Goal: Information Seeking & Learning: Learn about a topic

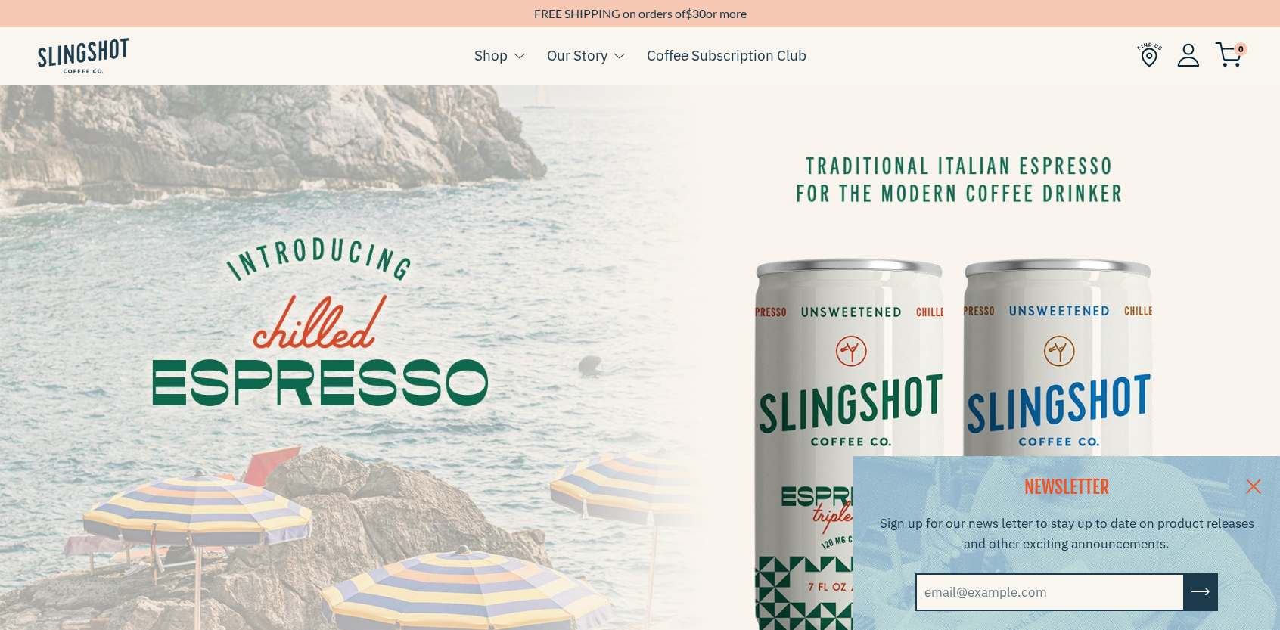
click at [488, 231] on img at bounding box center [640, 445] width 1280 height 720
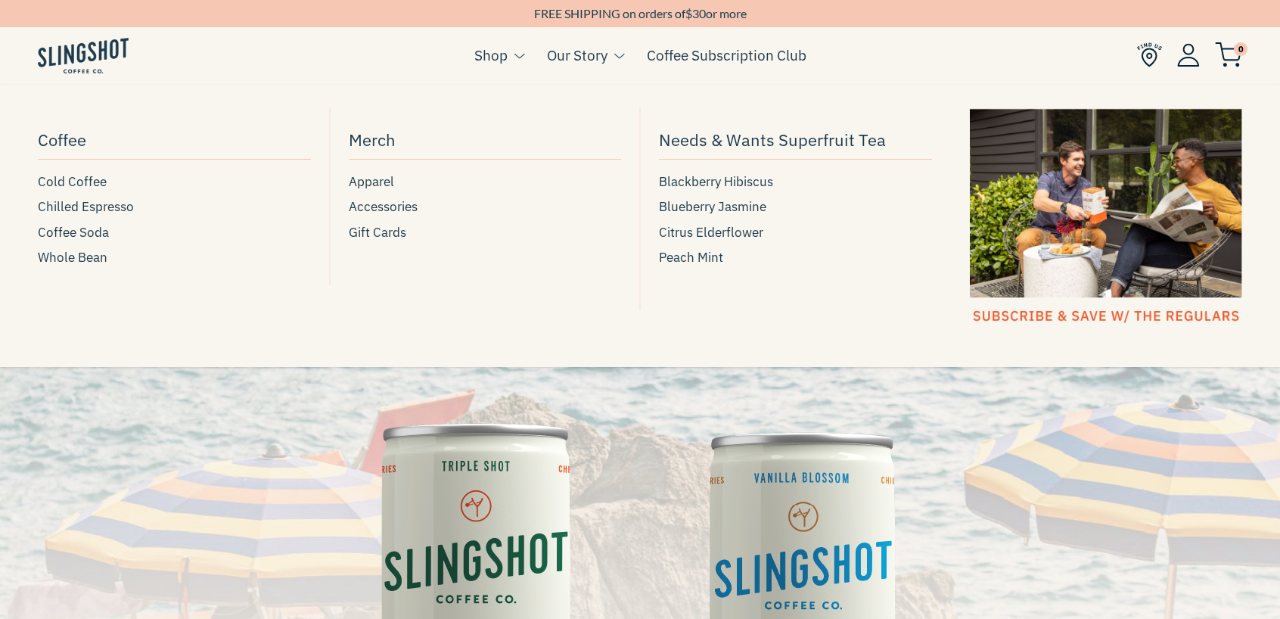
click at [498, 43] on li "Shop Coffee Cold Coffee Chilled Espresso Coffee Soda Whole Bean Merch Apparel A…" at bounding box center [499, 67] width 50 height 58
click at [73, 183] on span "Cold Coffee" at bounding box center [72, 182] width 69 height 20
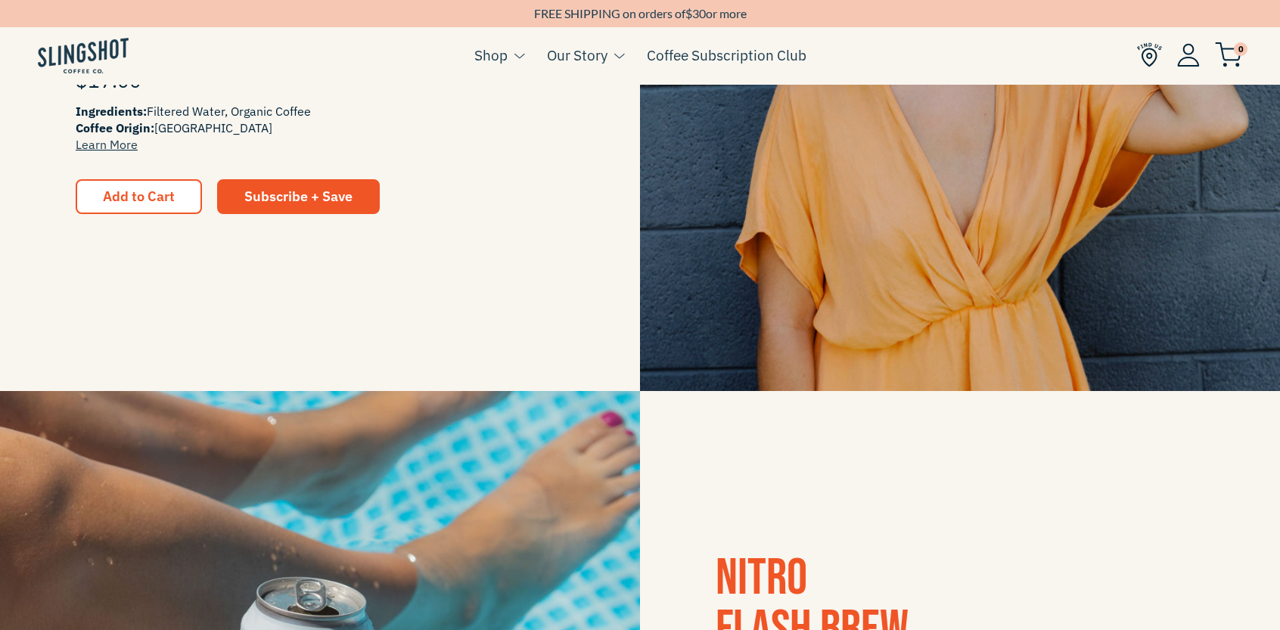
scroll to position [303, 0]
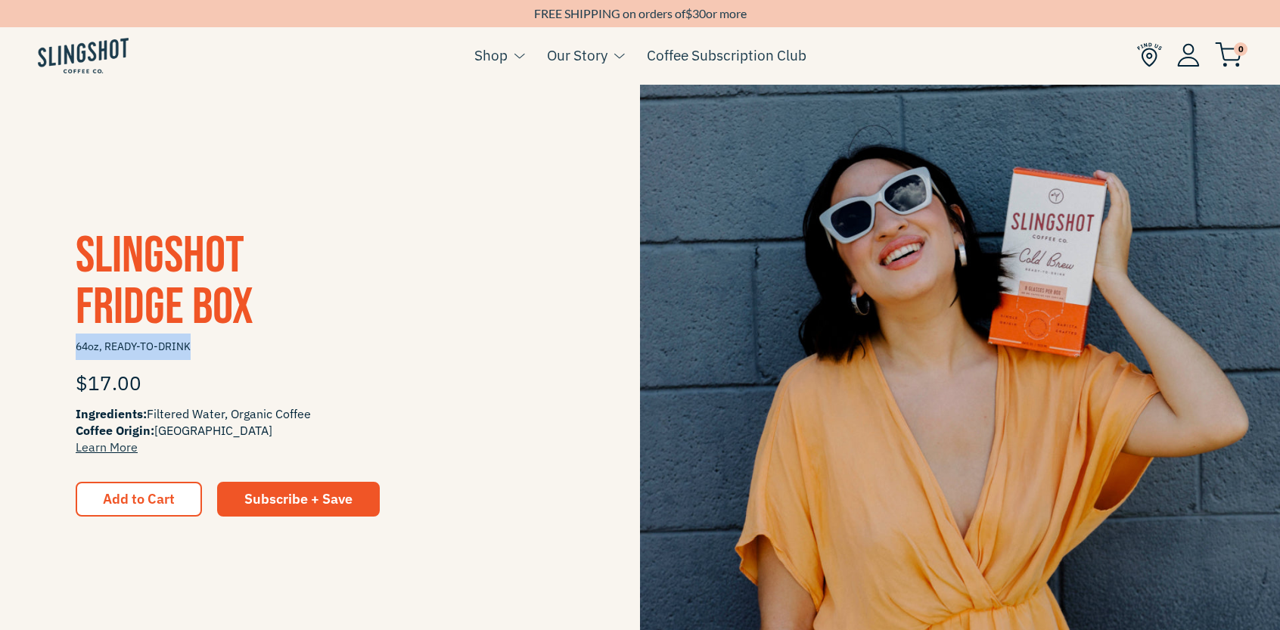
drag, startPoint x: 107, startPoint y: 347, endPoint x: 209, endPoint y: 352, distance: 101.4
click at [207, 351] on div "Slingshot Fridge Box 64oz, READY-TO-DRINK $17.00 Ingredients: Filtered Water, O…" at bounding box center [320, 374] width 640 height 286
click at [315, 372] on div "$17.00" at bounding box center [320, 382] width 489 height 45
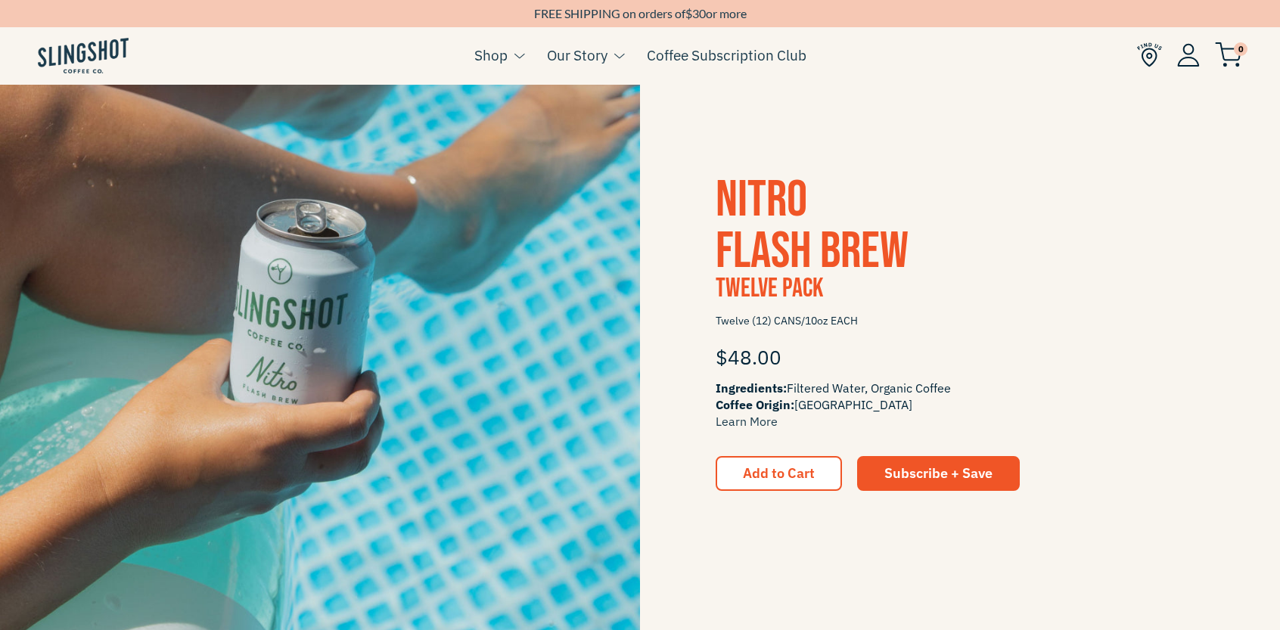
scroll to position [1059, 0]
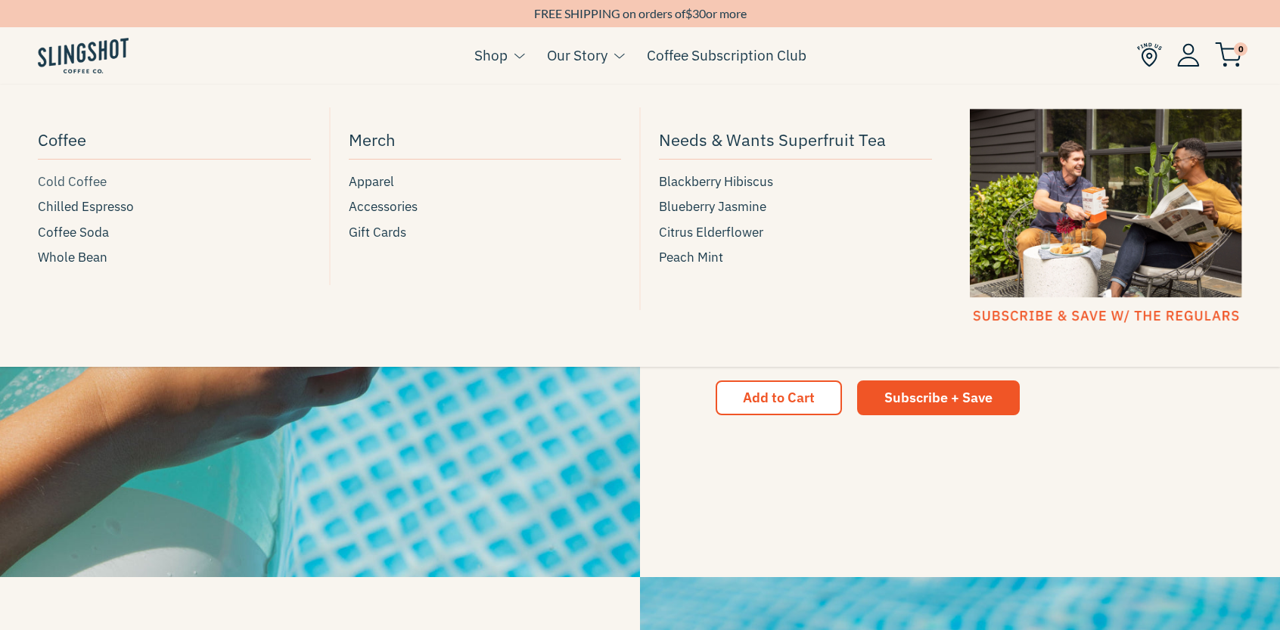
click at [62, 180] on span "Cold Coffee" at bounding box center [72, 182] width 69 height 20
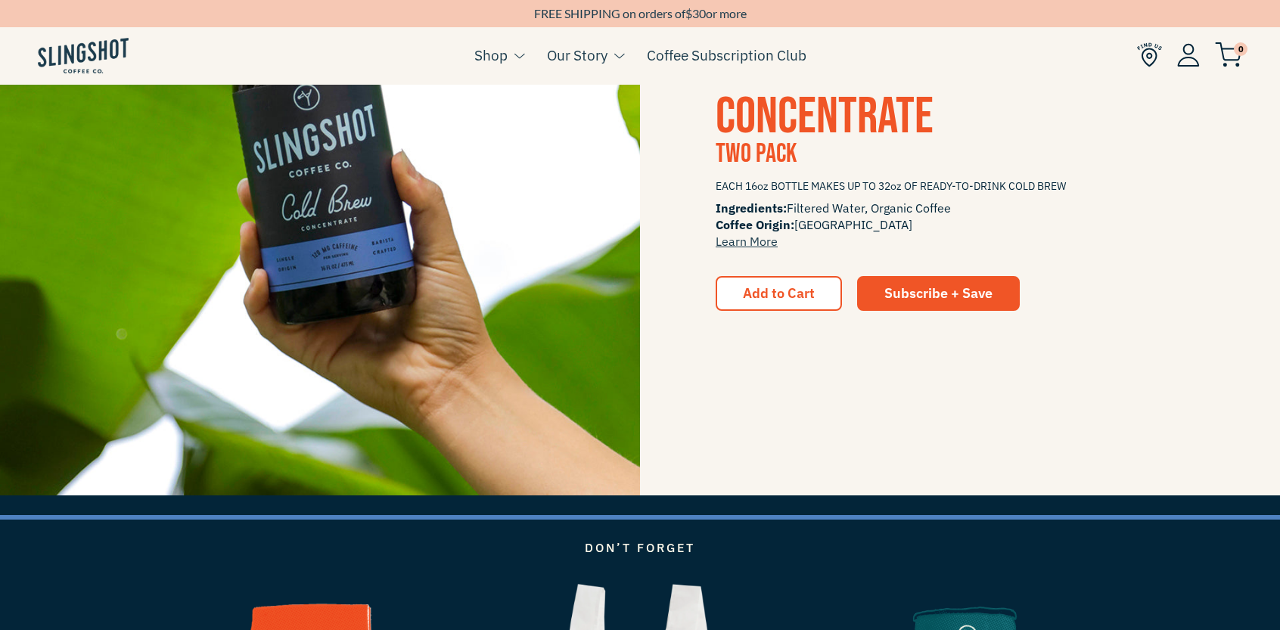
scroll to position [2269, 0]
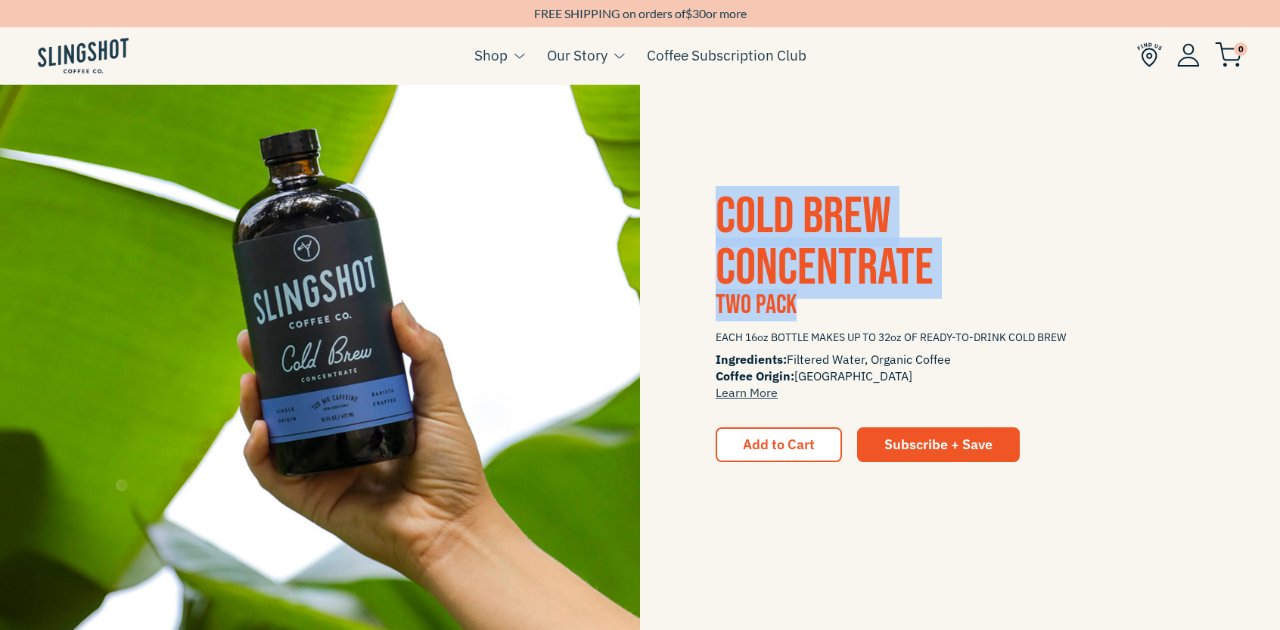
drag, startPoint x: 713, startPoint y: 211, endPoint x: 859, endPoint y: 315, distance: 179.4
click at [859, 315] on div "COLD BREW CONCENTRATE two pack EACH 16oz BOTTLE MAKES UP TO 32oz OF READY-TO-DR…" at bounding box center [960, 326] width 640 height 271
click at [843, 323] on h3 "two pack" at bounding box center [959, 309] width 489 height 30
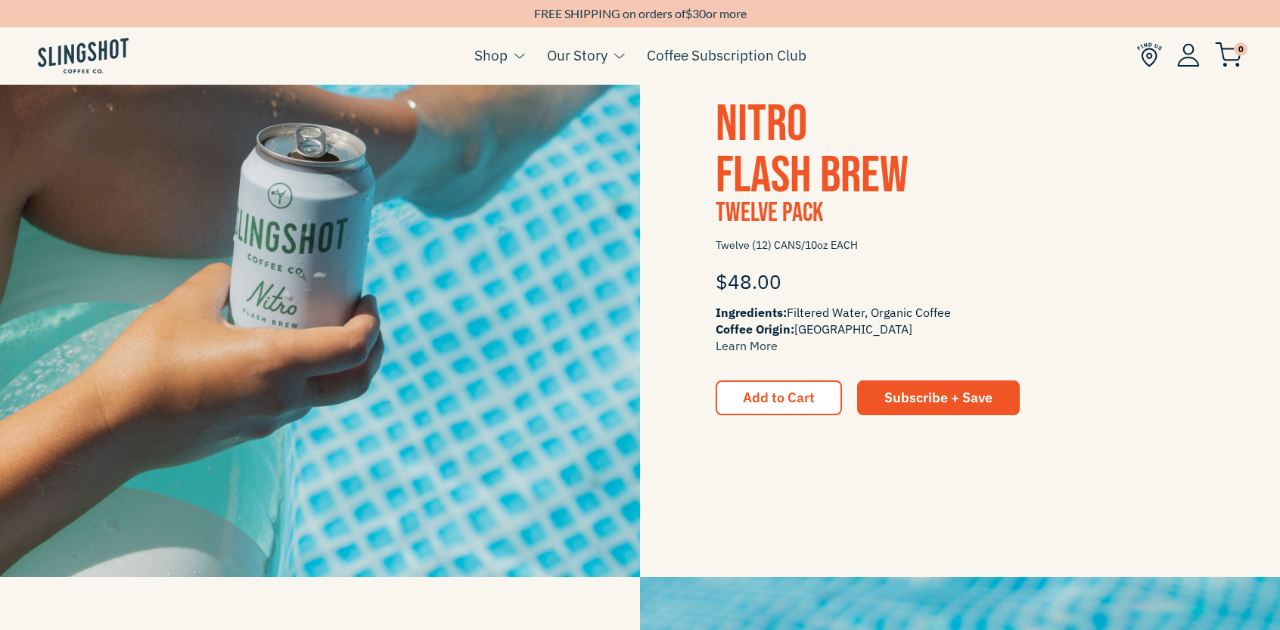
scroll to position [0, 0]
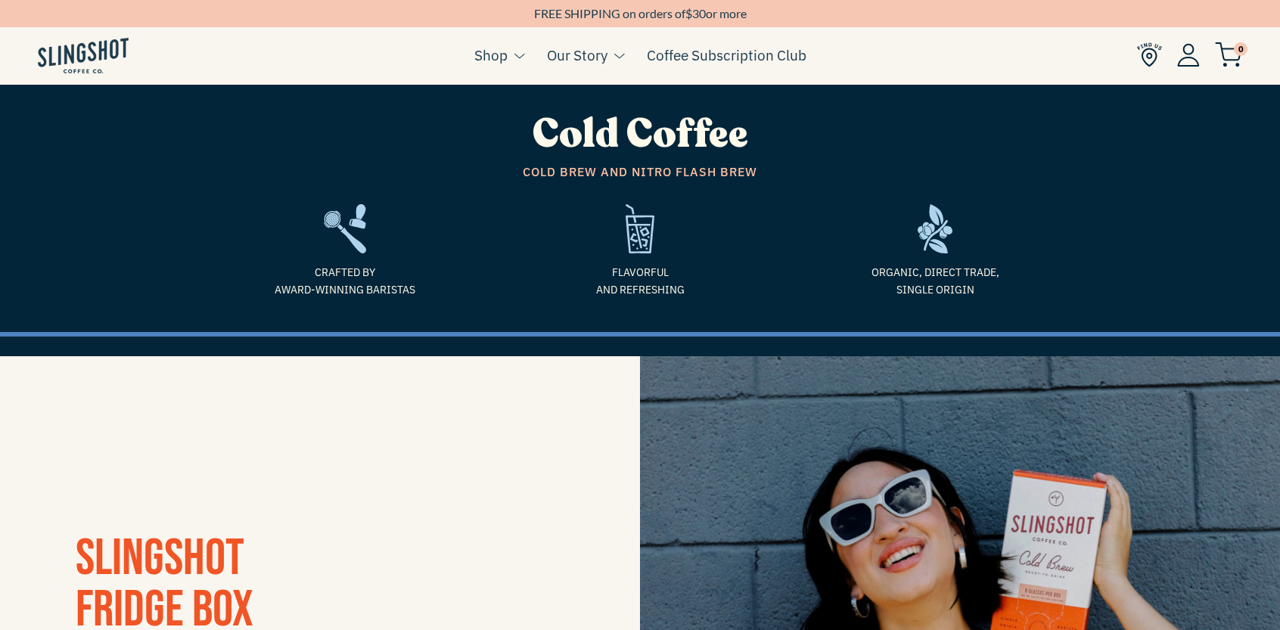
drag, startPoint x: 448, startPoint y: 71, endPoint x: 464, endPoint y: 61, distance: 19.1
click at [448, 71] on ul "Cart ( 0 ) Shop Coffee Cold Coffee Chilled Espresso Coffee Soda Whole Bean Merch" at bounding box center [640, 55] width 1280 height 58
click at [470, 60] on ul "Cart ( 0 ) Shop Coffee Cold Coffee Chilled Espresso Coffee Soda Whole Bean Merch" at bounding box center [640, 55] width 1280 height 58
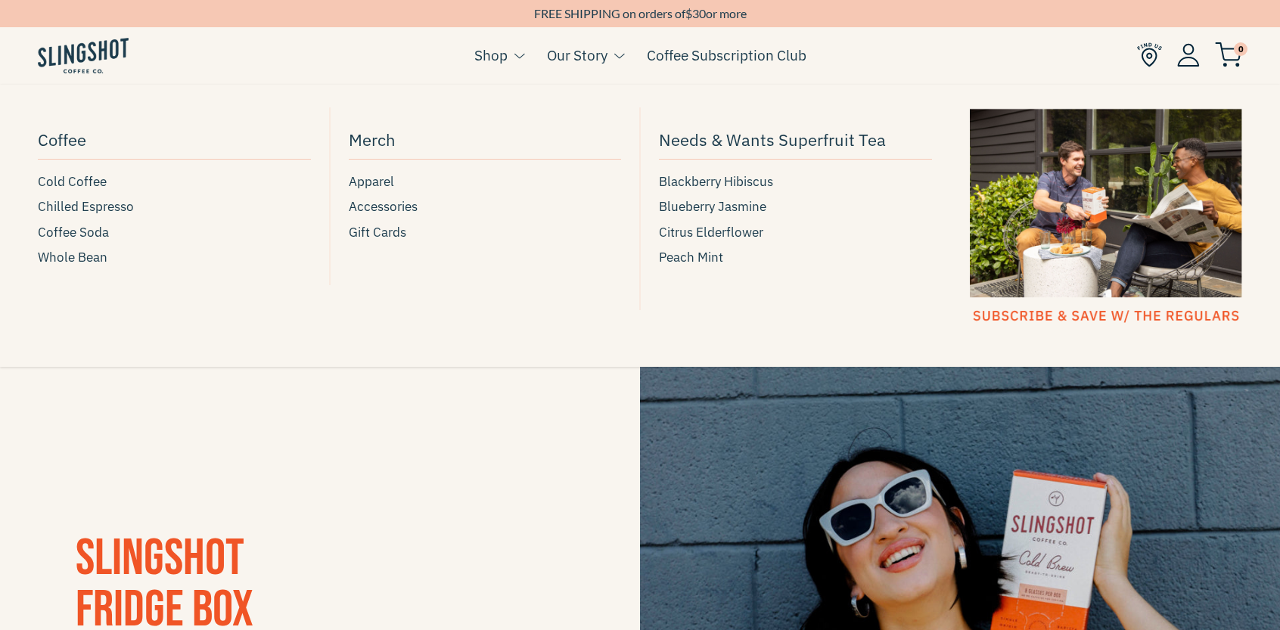
click at [495, 57] on link "Shop" at bounding box center [490, 55] width 33 height 23
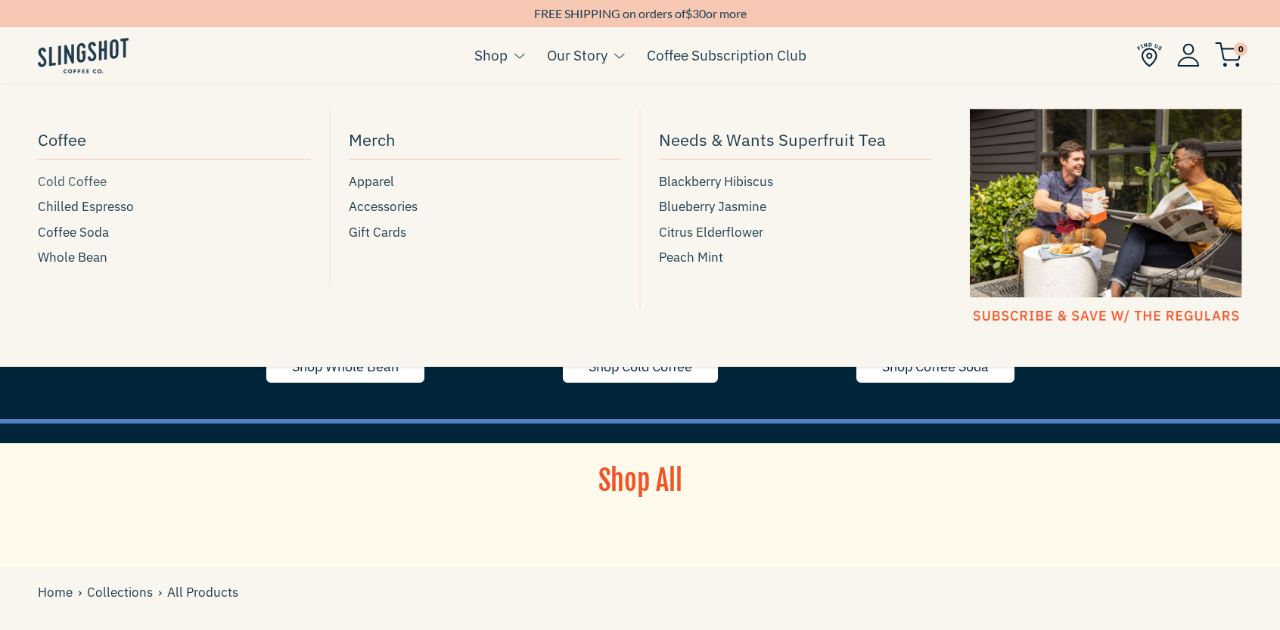
click at [88, 185] on span "Cold Coffee" at bounding box center [72, 182] width 69 height 20
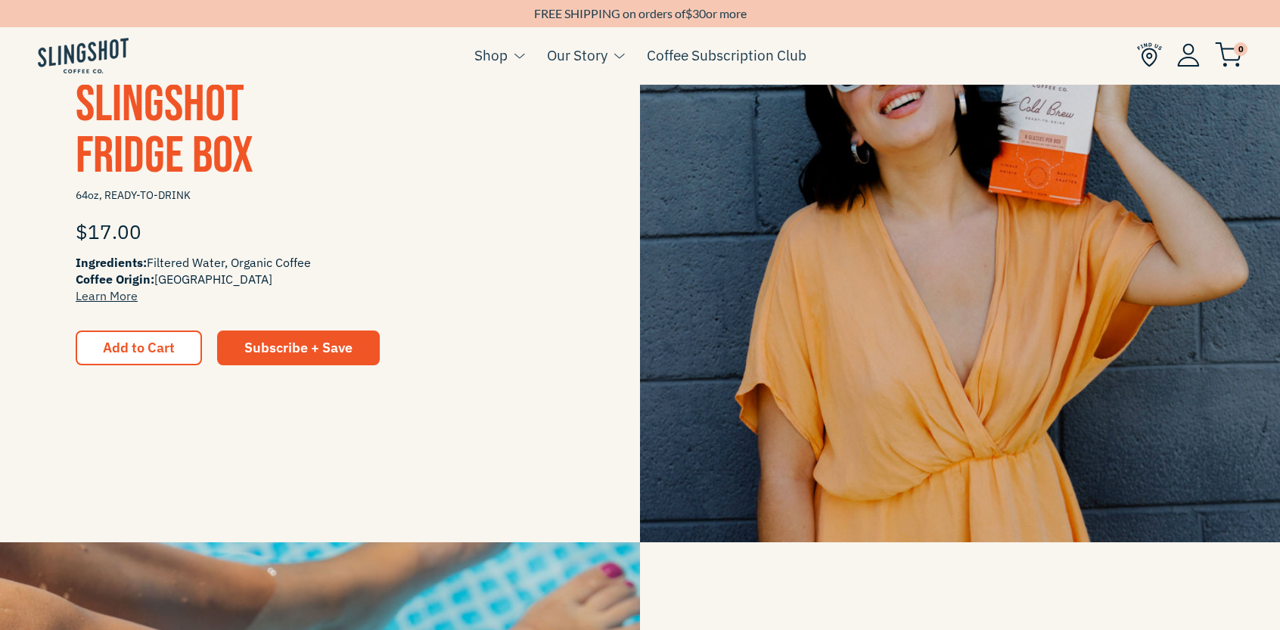
scroll to position [227, 0]
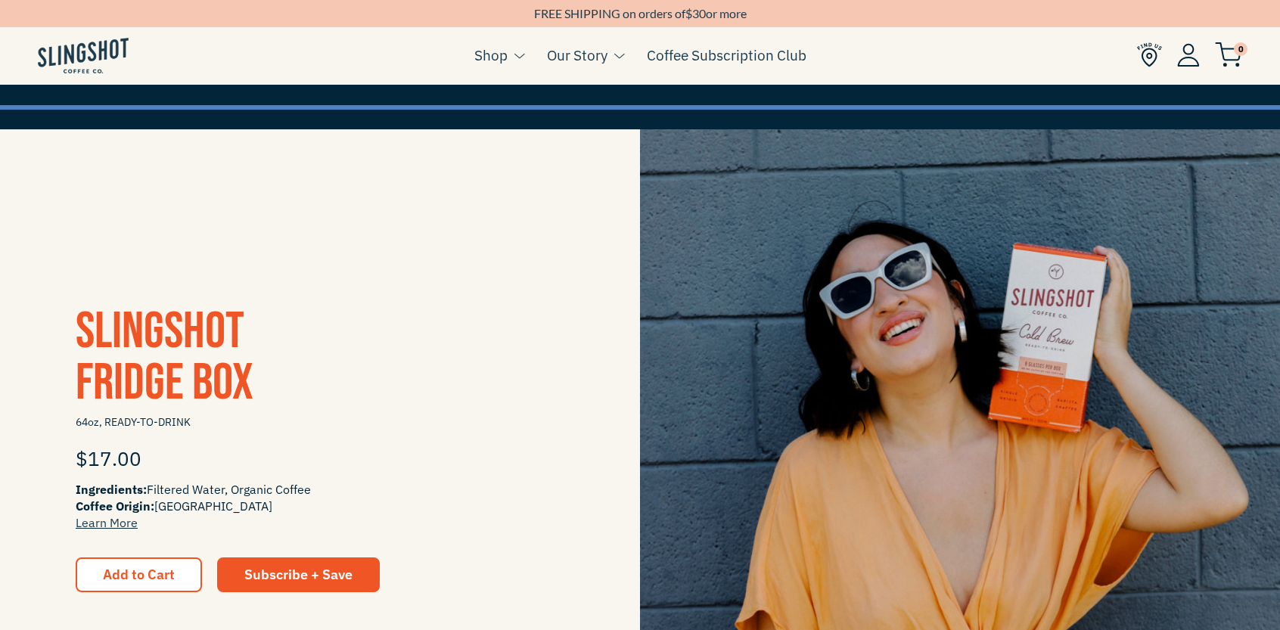
click at [380, 408] on h3 "Slingshot Fridge Box" at bounding box center [320, 357] width 489 height 103
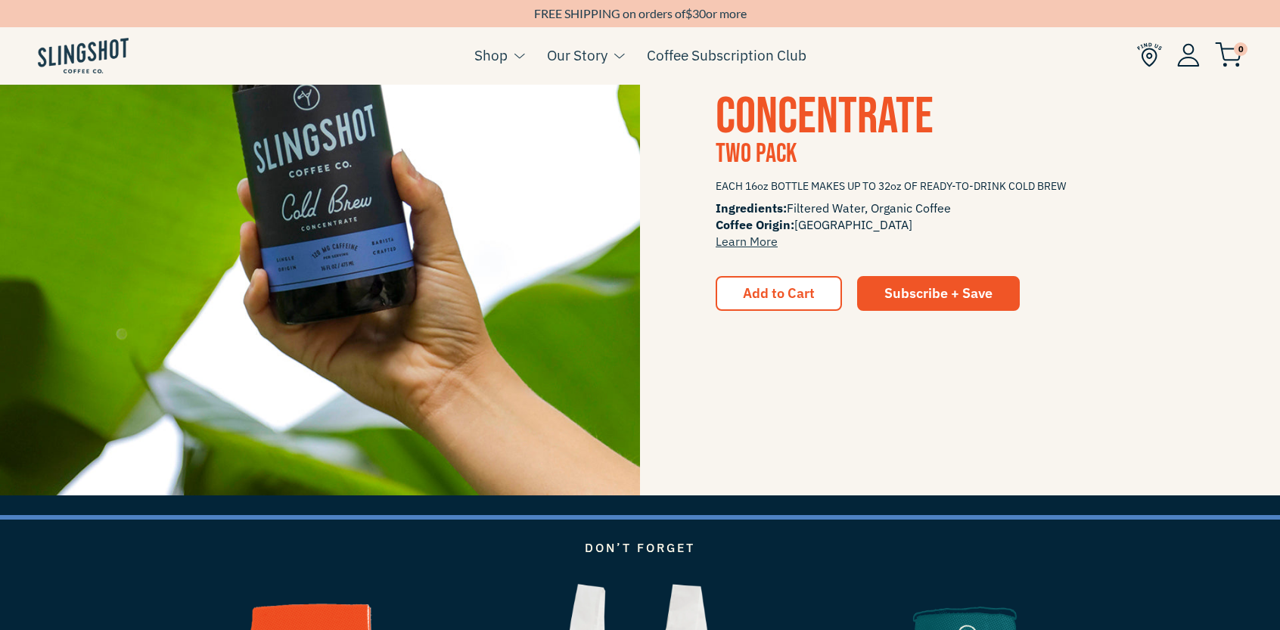
scroll to position [2269, 0]
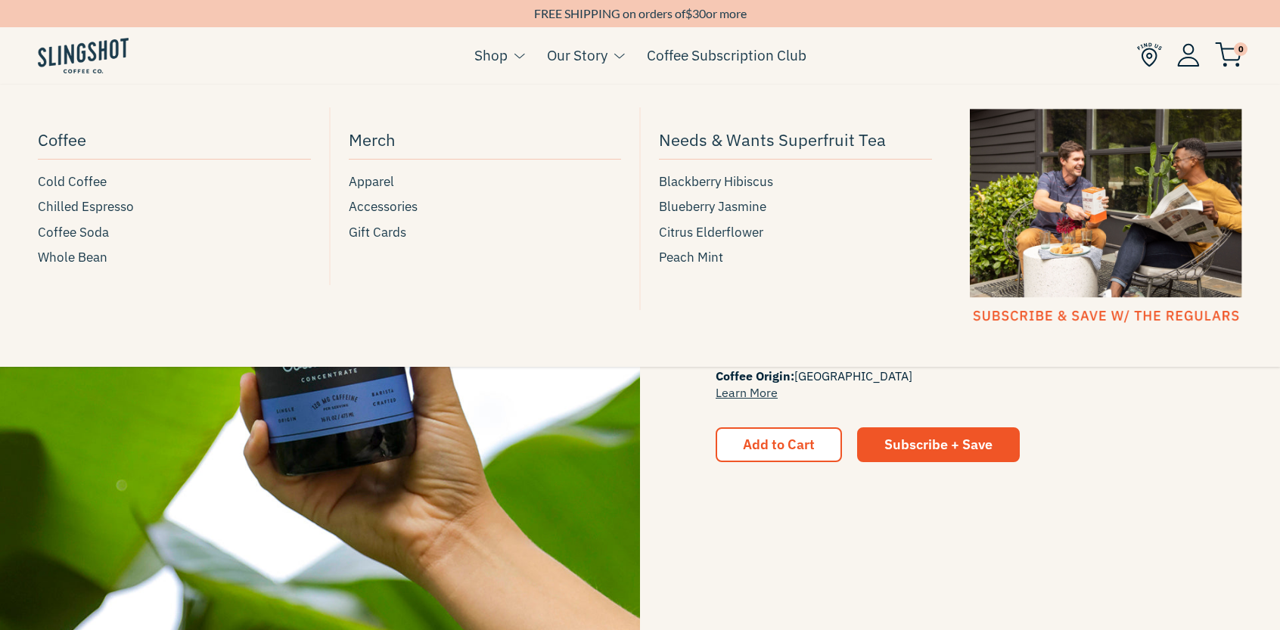
click at [486, 59] on link "Shop" at bounding box center [490, 55] width 33 height 23
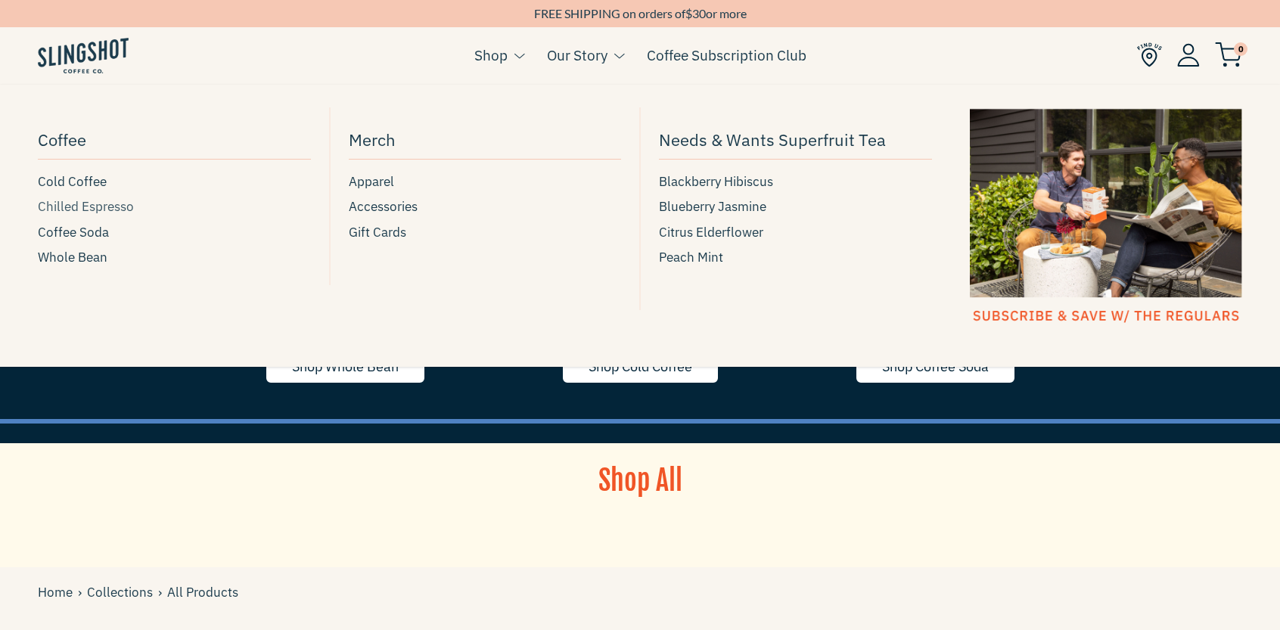
click at [83, 211] on span "Chilled Espresso" at bounding box center [86, 207] width 96 height 20
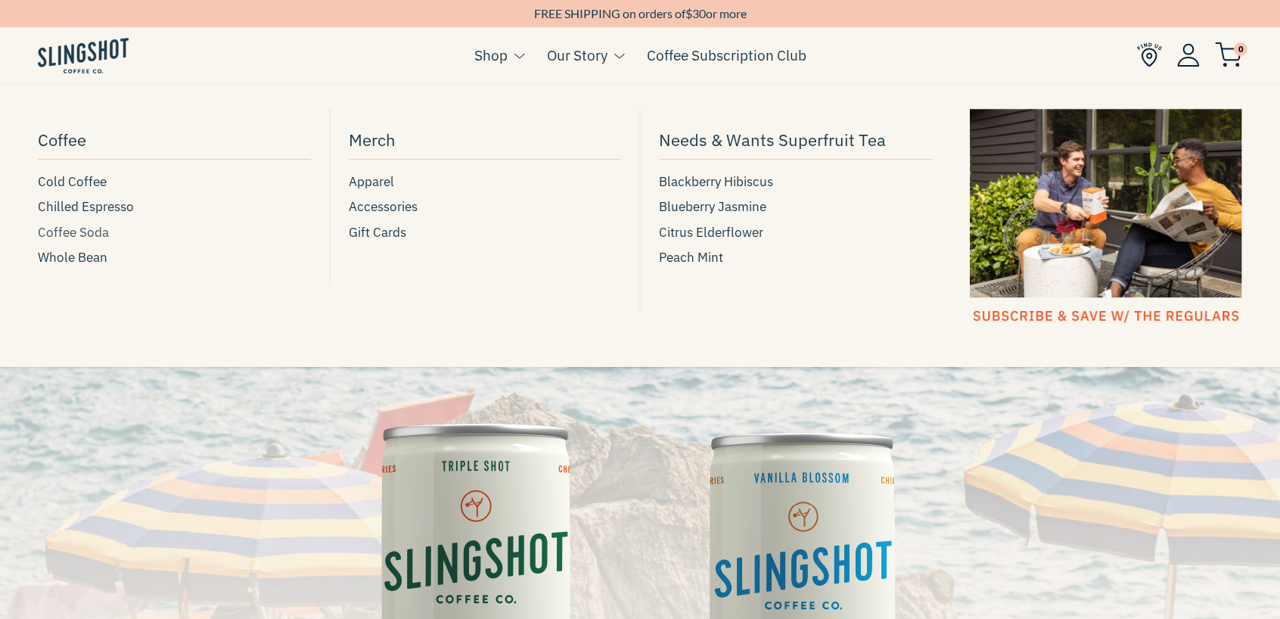
click at [70, 232] on span "Coffee Soda" at bounding box center [73, 232] width 71 height 20
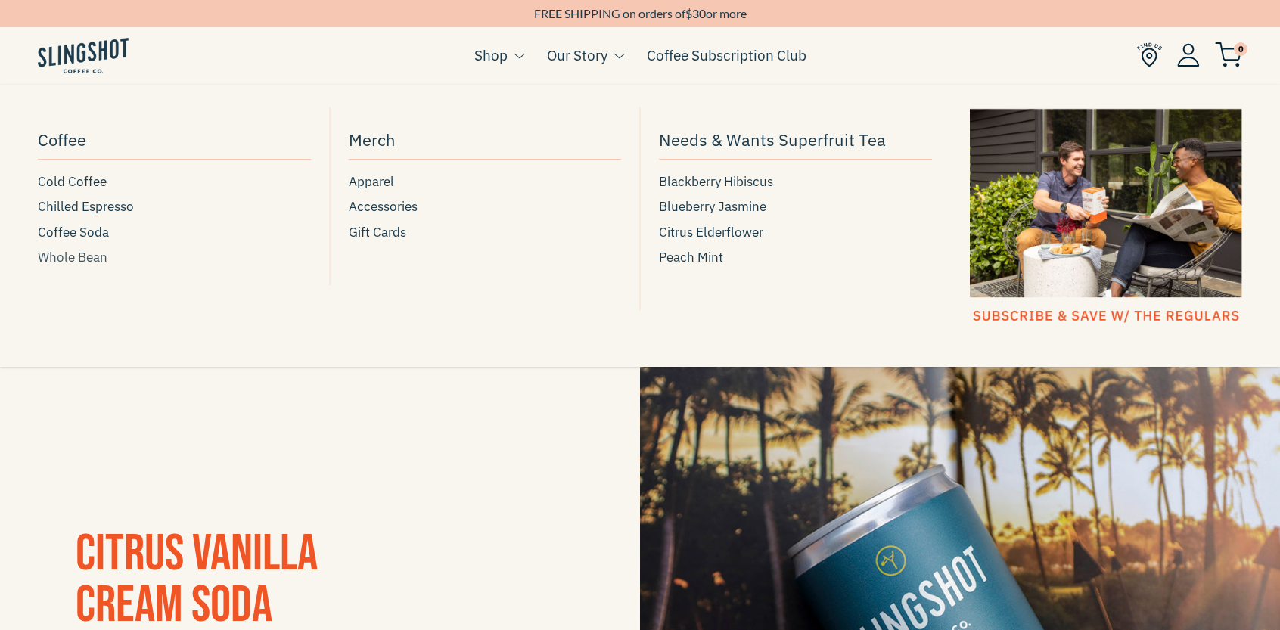
click at [90, 256] on span "Whole Bean" at bounding box center [73, 257] width 70 height 20
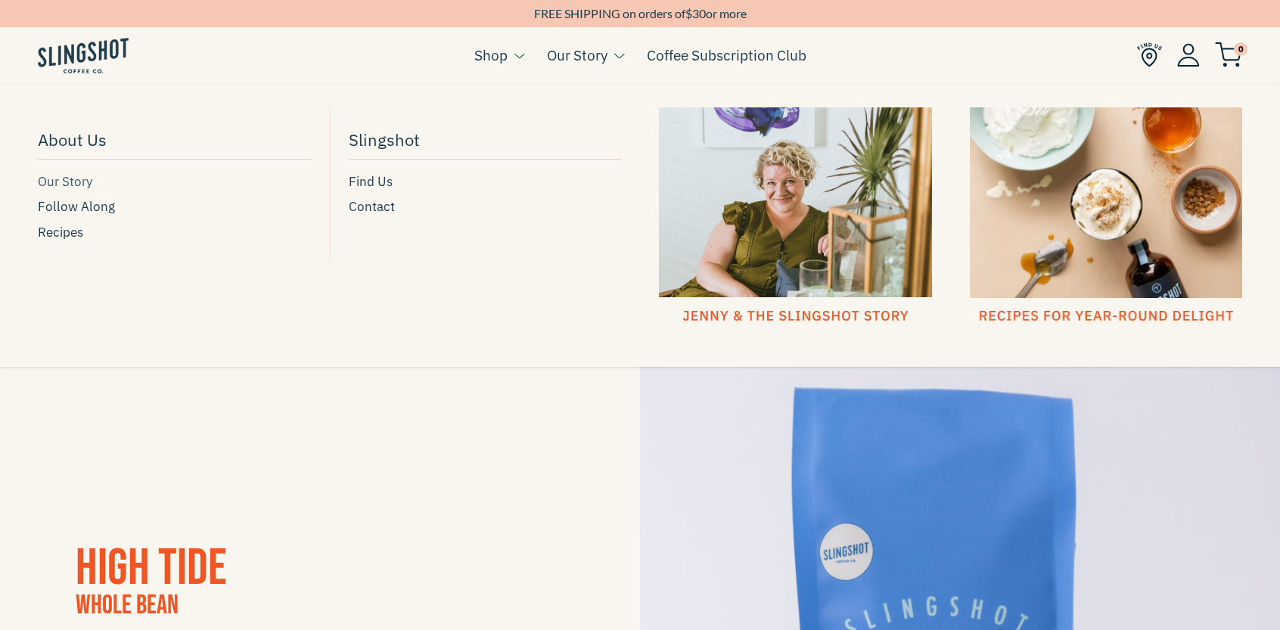
click at [41, 178] on span "Our Story" at bounding box center [65, 182] width 54 height 20
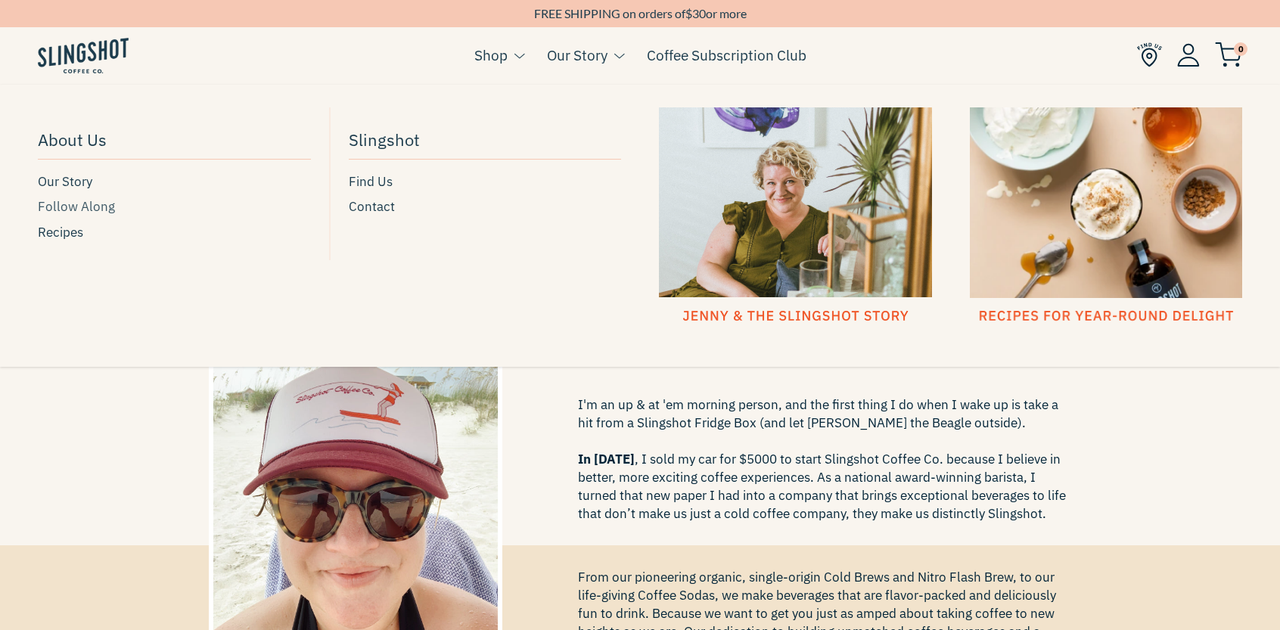
click at [85, 208] on span "Follow Along" at bounding box center [76, 207] width 77 height 20
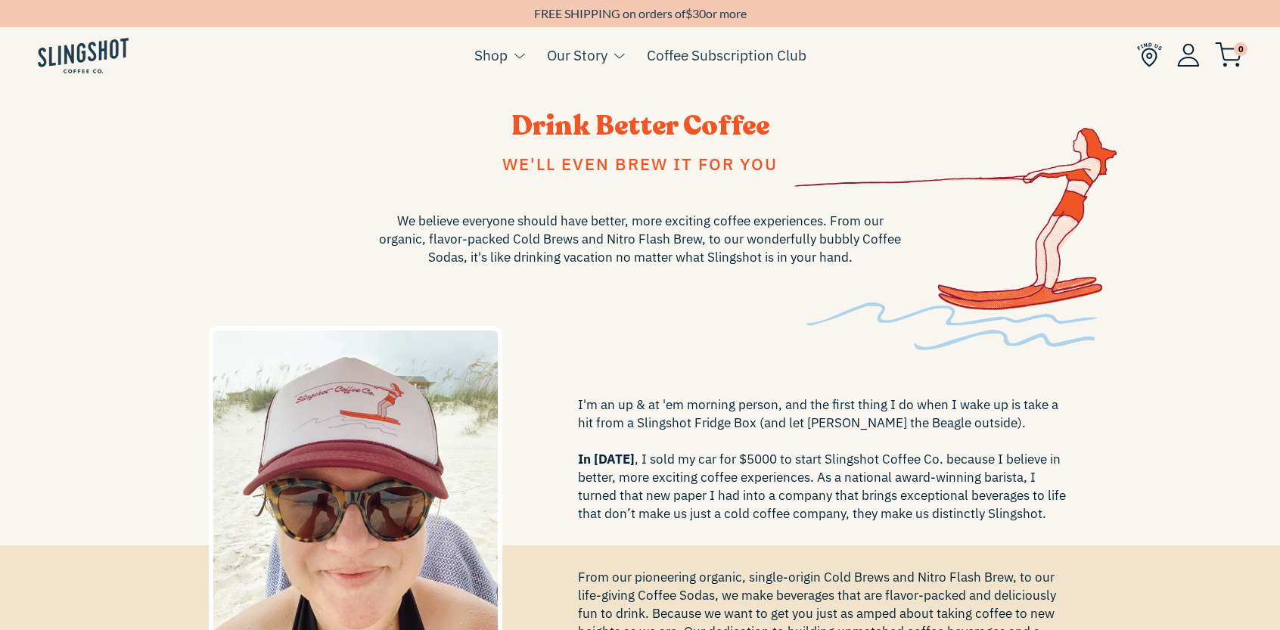
scroll to position [151, 0]
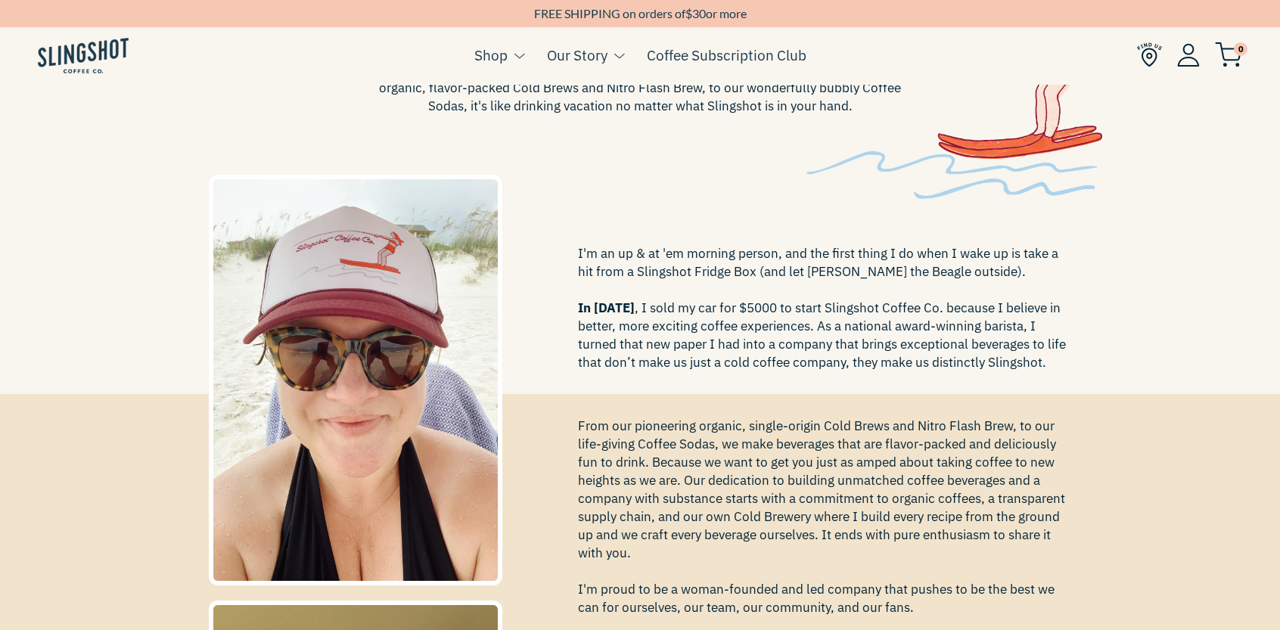
click at [856, 425] on span "From our pioneering organic, single-origin Cold Brews and Nitro Flash Brew, to …" at bounding box center [825, 544] width 494 height 254
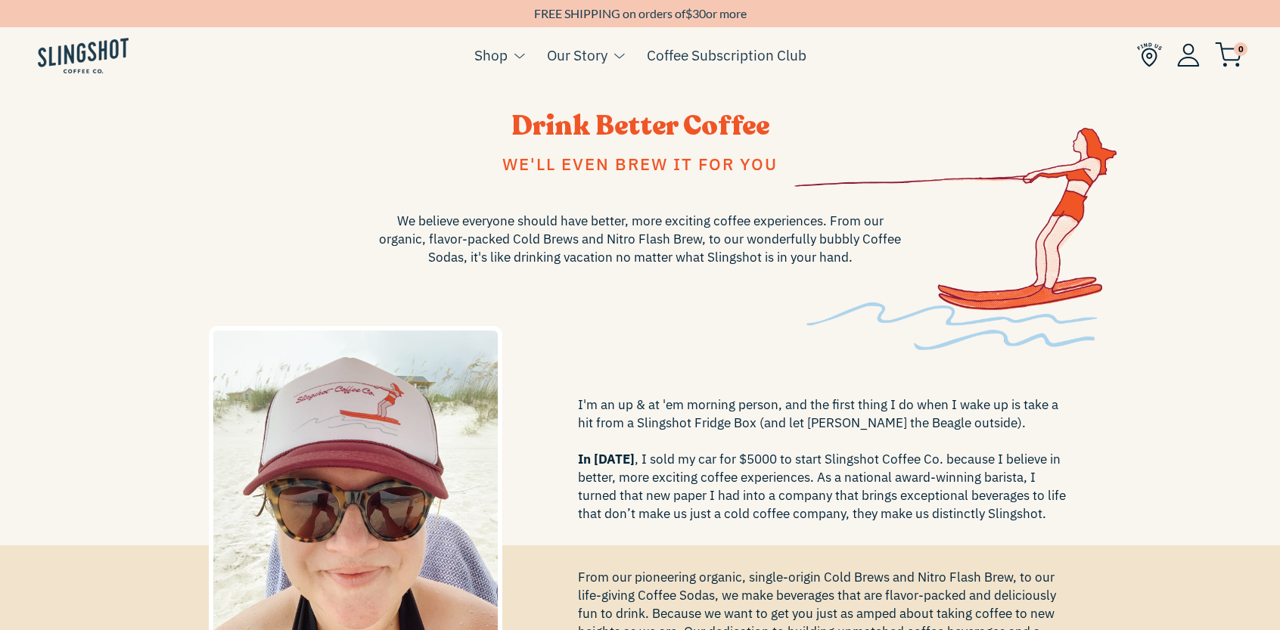
scroll to position [227, 0]
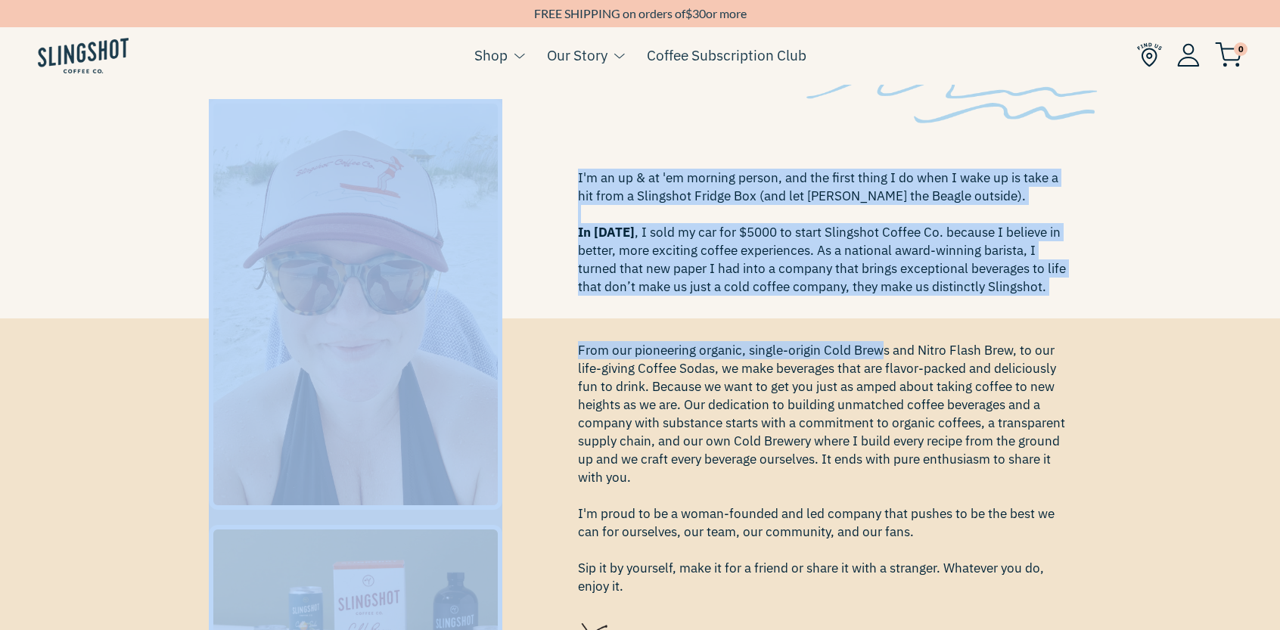
drag, startPoint x: 570, startPoint y: 175, endPoint x: 875, endPoint y: 348, distance: 350.6
click at [875, 348] on div "Drink Better Coffee We'll even brew it for you We believe everyone should have …" at bounding box center [640, 618] width 1280 height 1520
click at [856, 299] on div "I'm an up & at 'em morning person, and the first thing I do when I wake up is t…" at bounding box center [824, 186] width 517 height 244
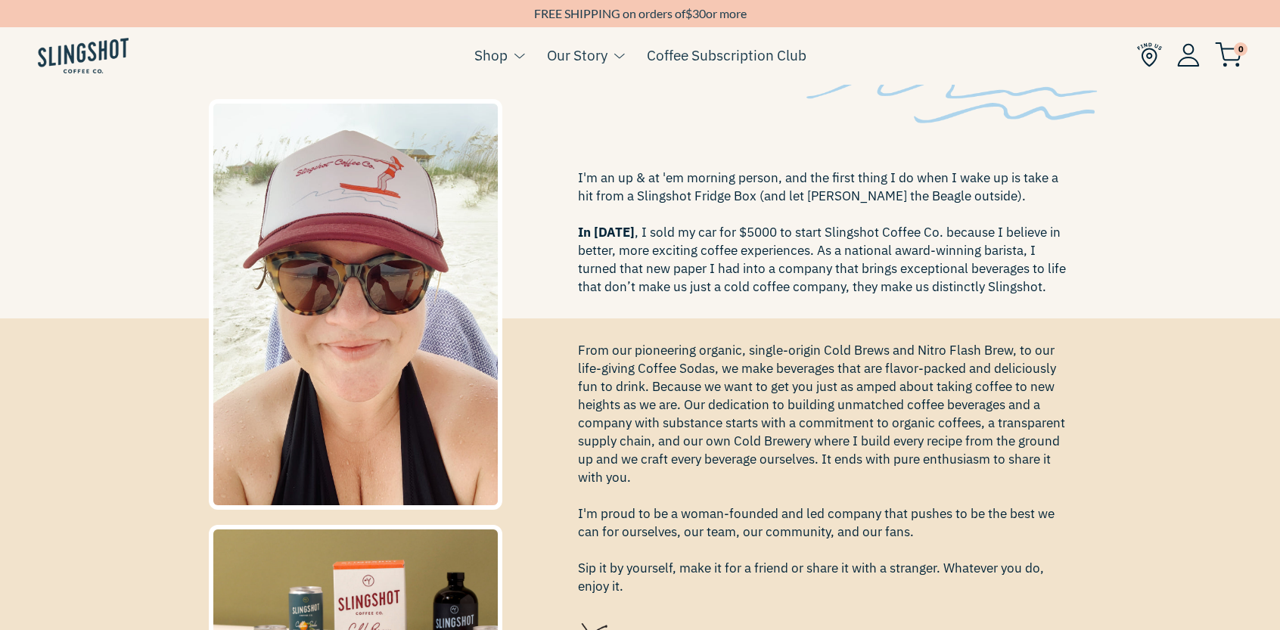
click at [1010, 247] on span "I'm an up & at 'em morning person, and the first thing I do when I wake up is t…" at bounding box center [825, 232] width 494 height 127
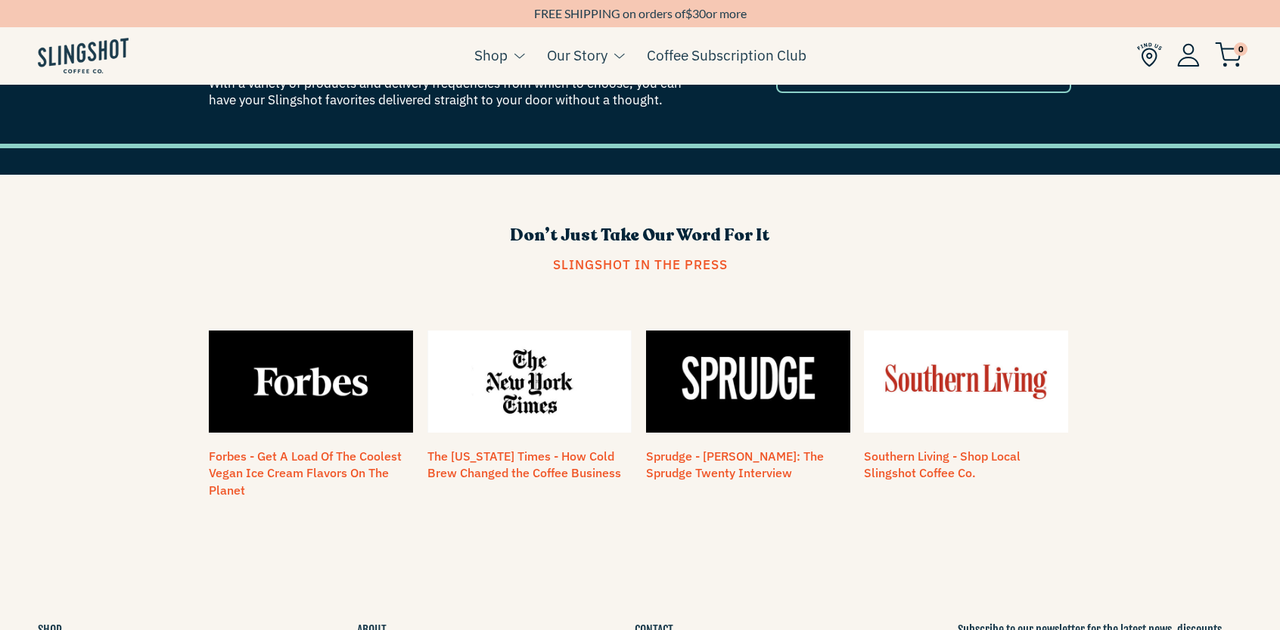
scroll to position [1134, 0]
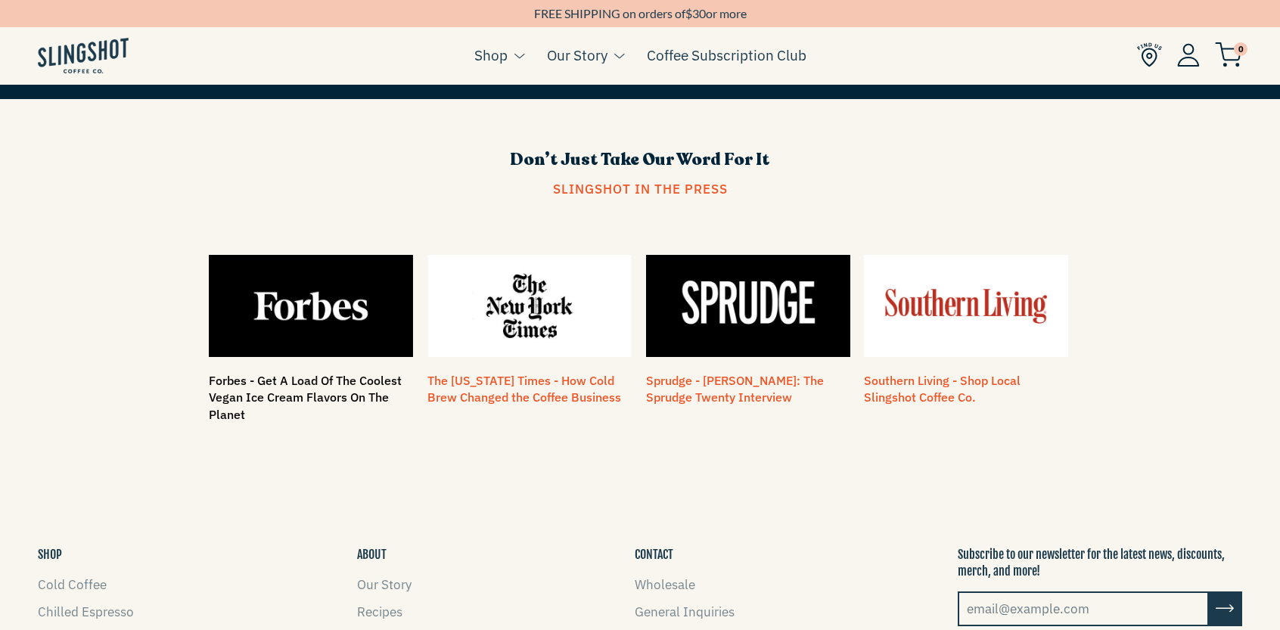
click at [317, 373] on link "Forbes - Get A Load Of The Coolest Vegan Ice Cream Flavors On The Planet" at bounding box center [305, 397] width 193 height 49
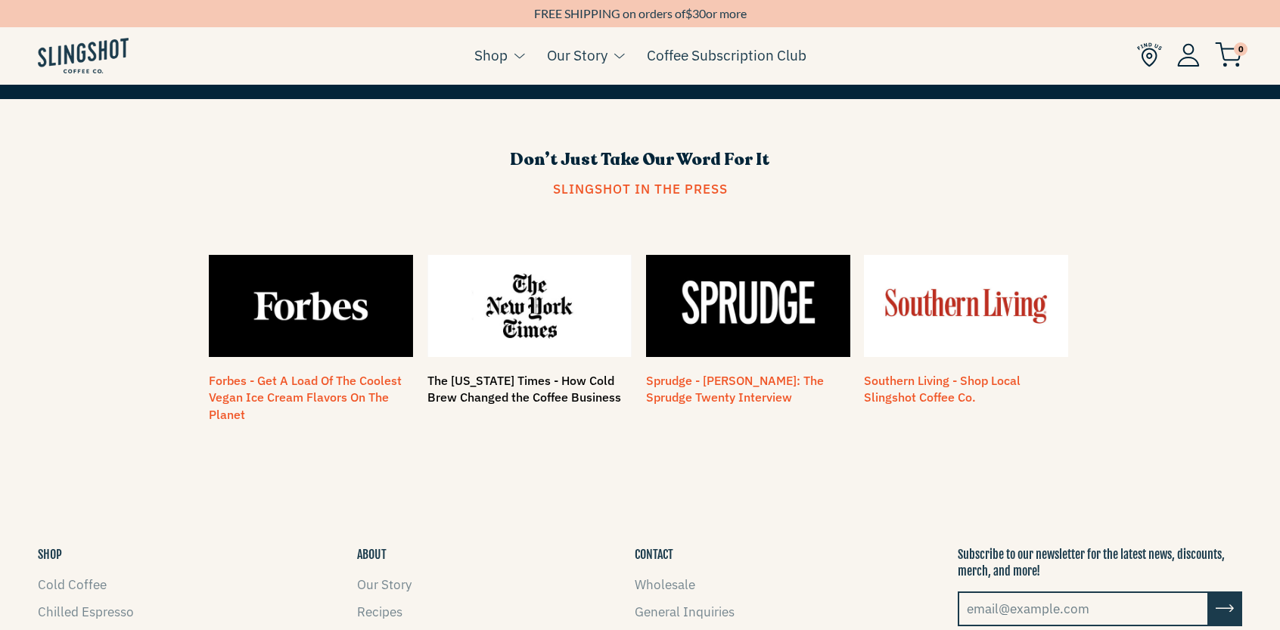
click at [467, 374] on link "The New York Times - How Cold Brew Changed the Coffee Business" at bounding box center [524, 389] width 194 height 32
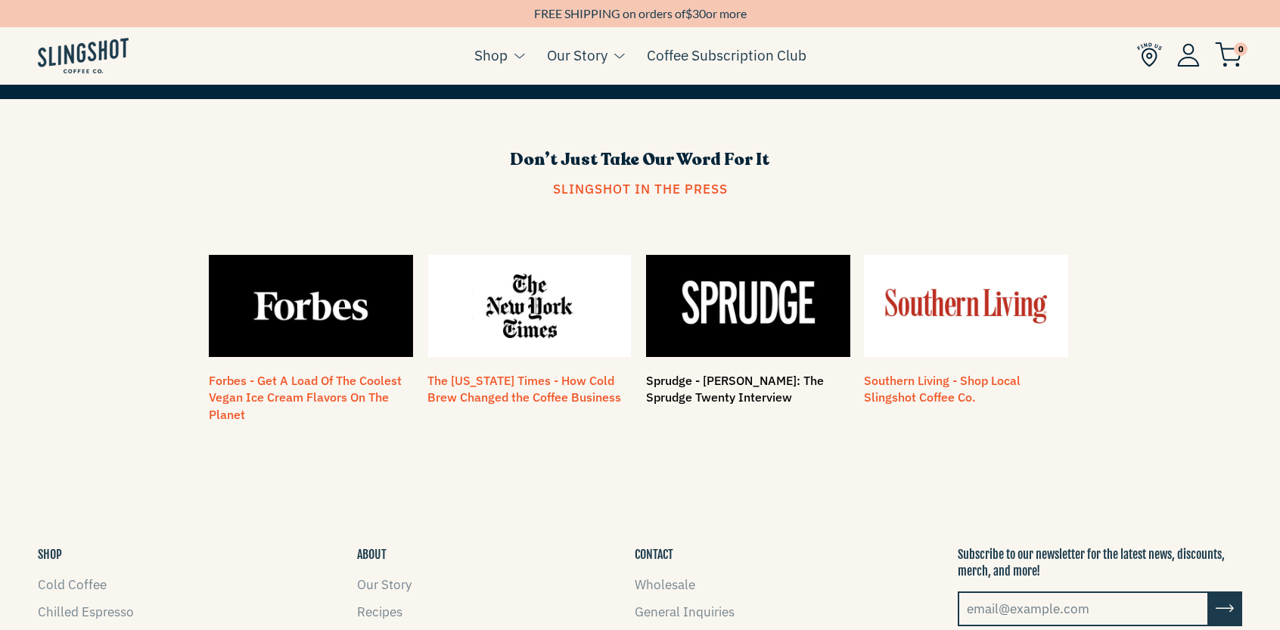
click at [744, 373] on link "Sprudge - Jenny Bonchak: The Sprudge Twenty Interview" at bounding box center [735, 389] width 178 height 32
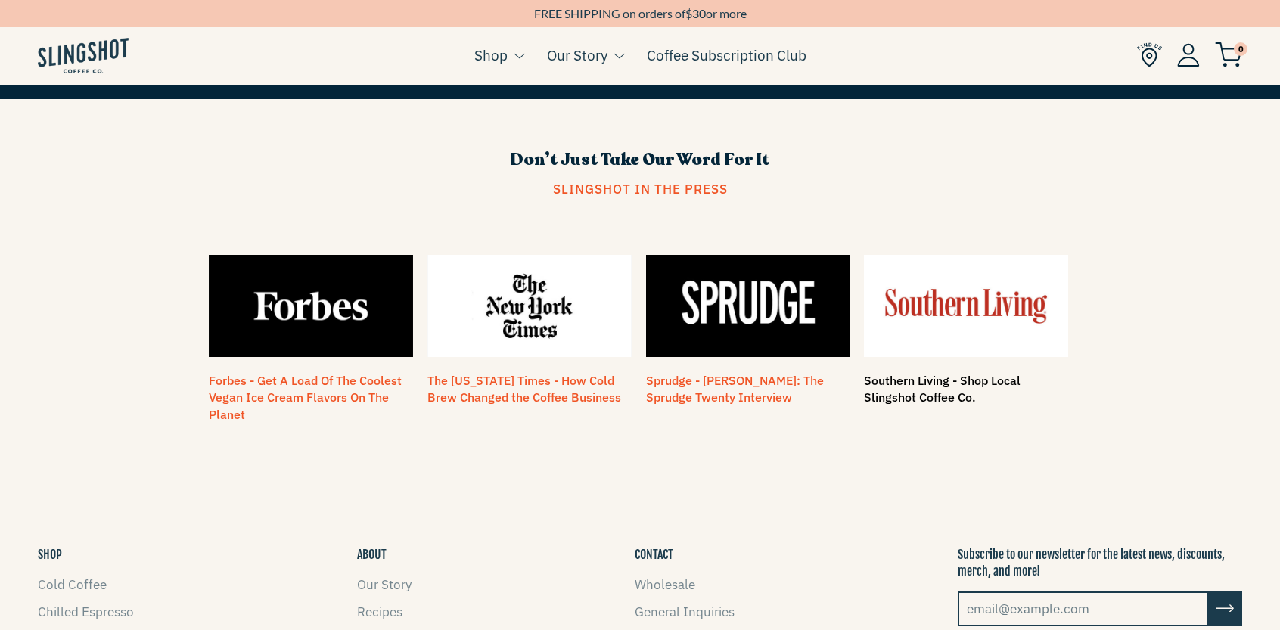
click at [920, 373] on link "Southern Living - Shop Local Slingshot Coffee Co." at bounding box center [942, 389] width 157 height 32
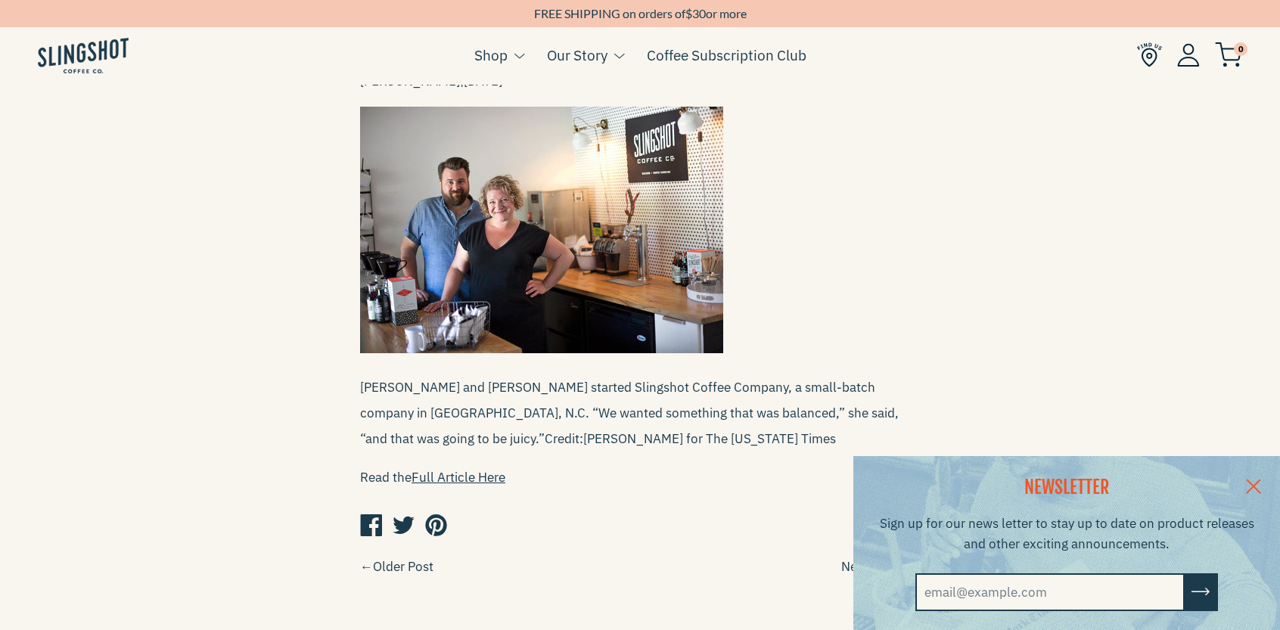
scroll to position [529, 0]
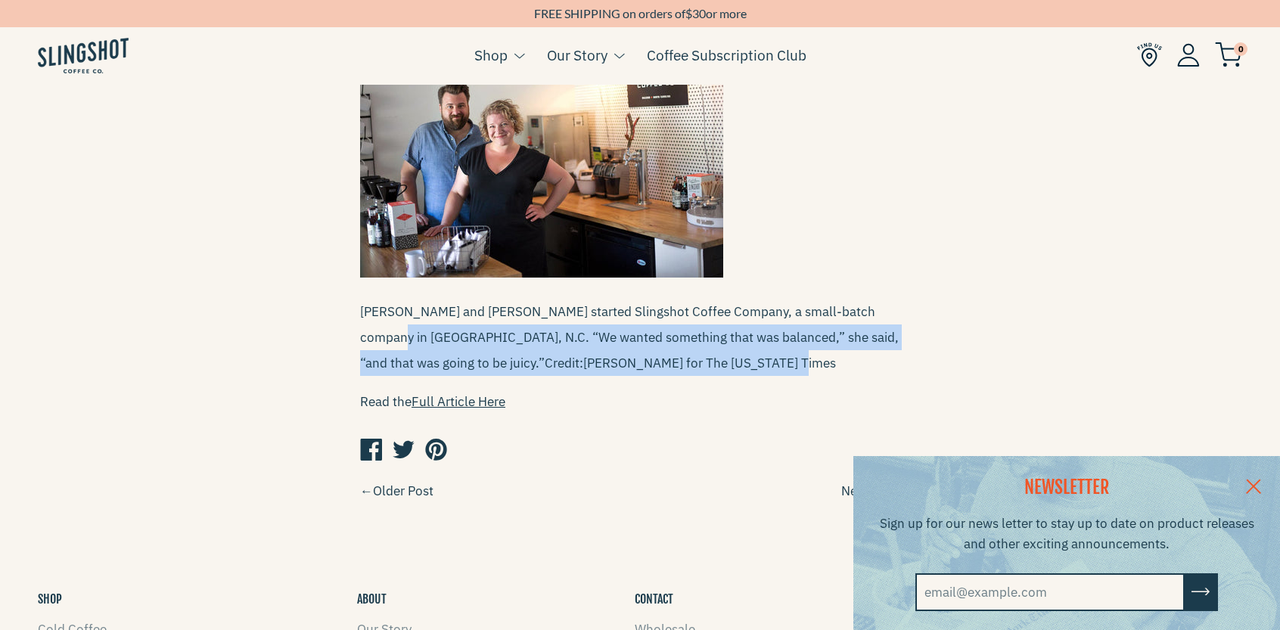
drag, startPoint x: 355, startPoint y: 321, endPoint x: 660, endPoint y: 353, distance: 306.4
click at [660, 353] on div "The New York Times - How Cold Brew Changed the Coffee Business Posted by Jenny …" at bounding box center [639, 35] width 635 height 960
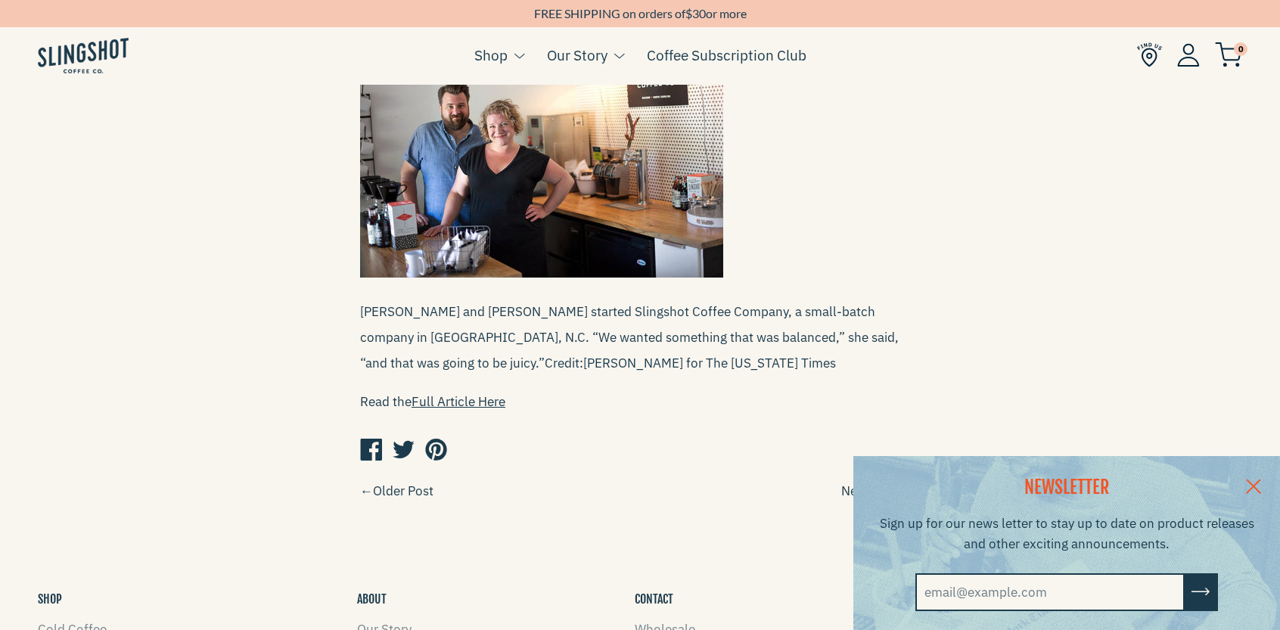
click at [661, 365] on div "Oliver Strand | June 5, 2017 Jonathan and Jenny Bonchak started Slingshot Coffe…" at bounding box center [640, 203] width 560 height 422
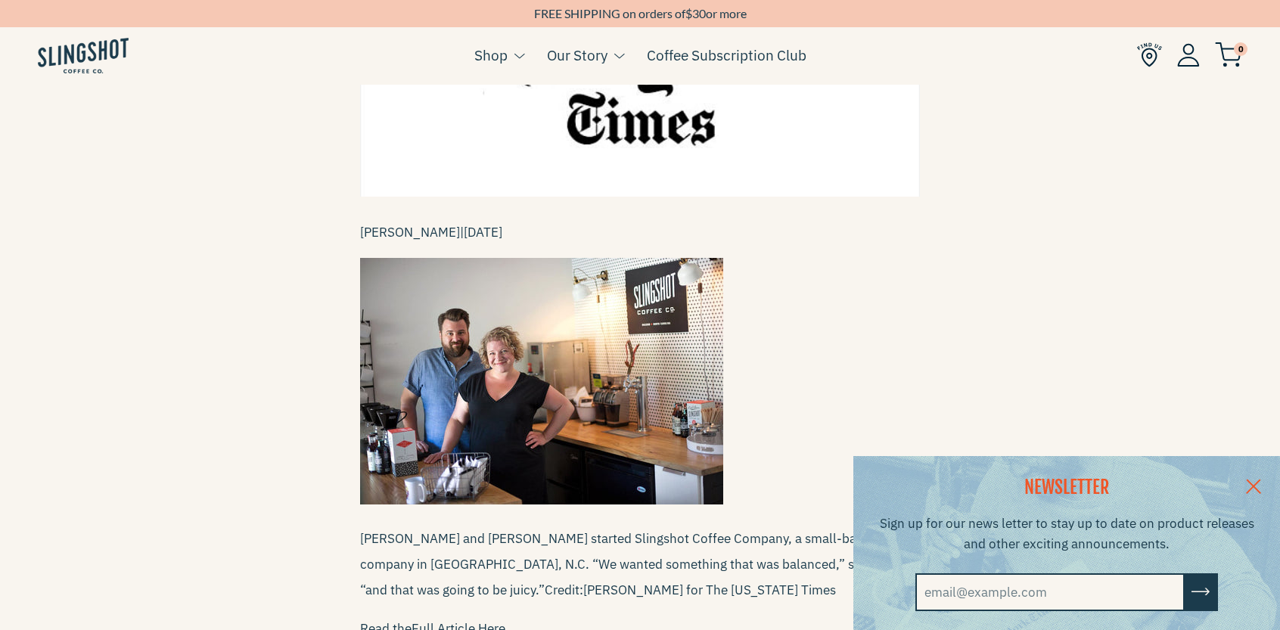
scroll to position [0, 0]
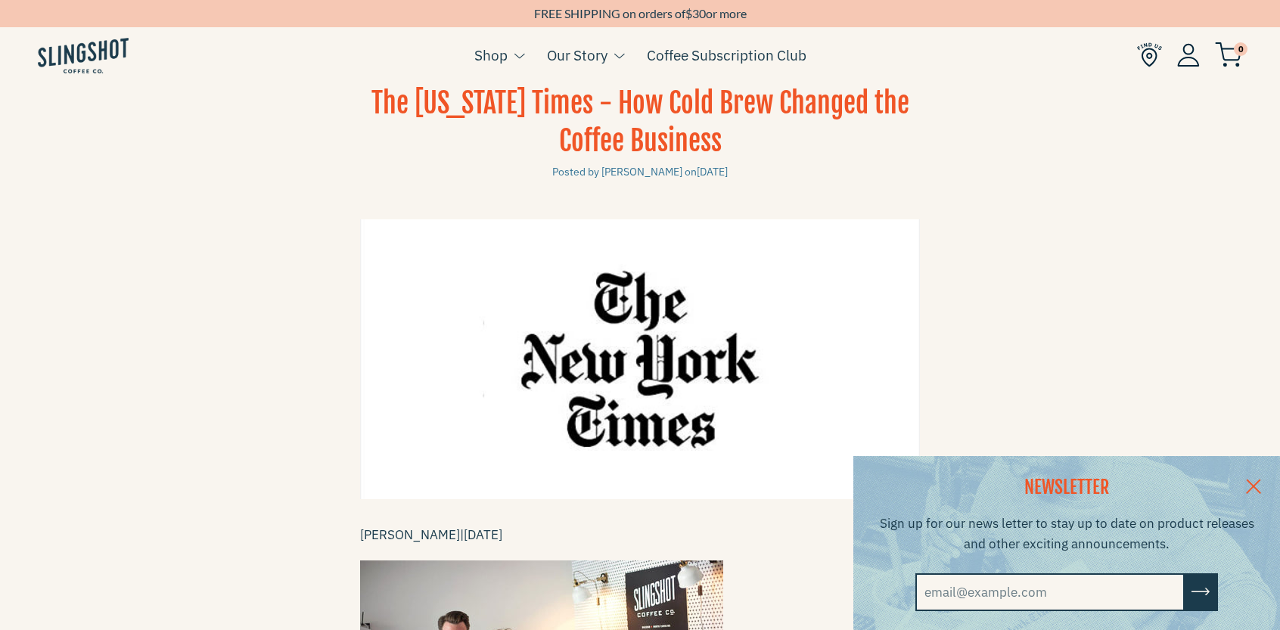
click at [1266, 472] on link at bounding box center [1253, 485] width 53 height 58
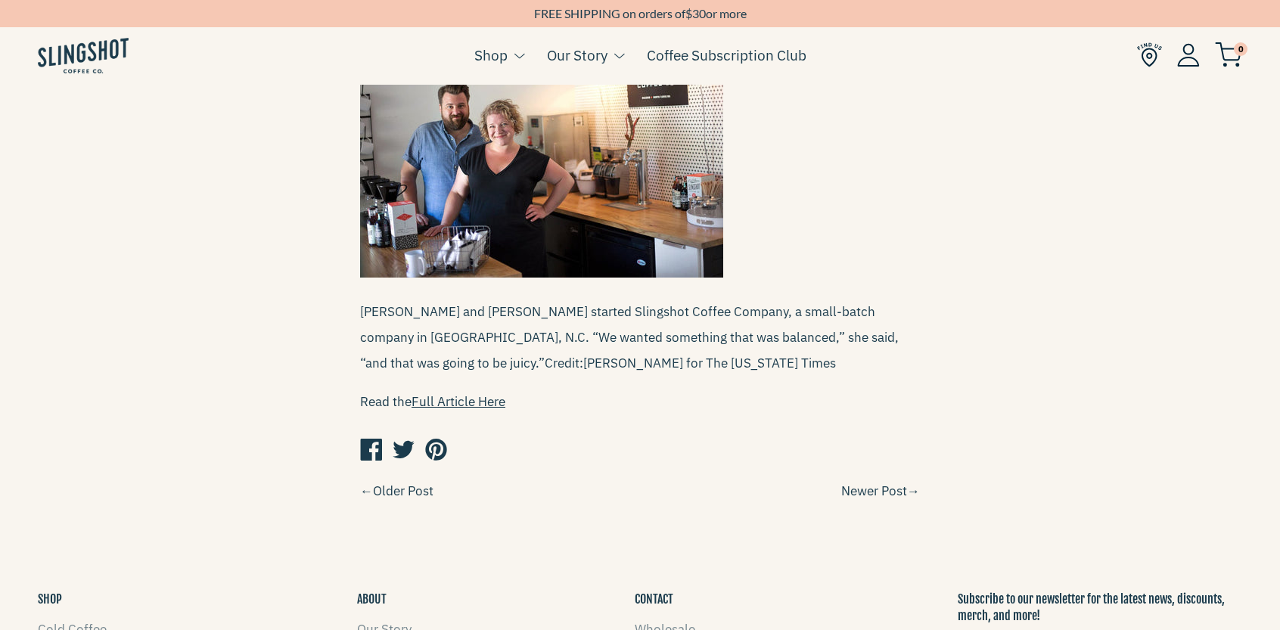
scroll to position [848, 0]
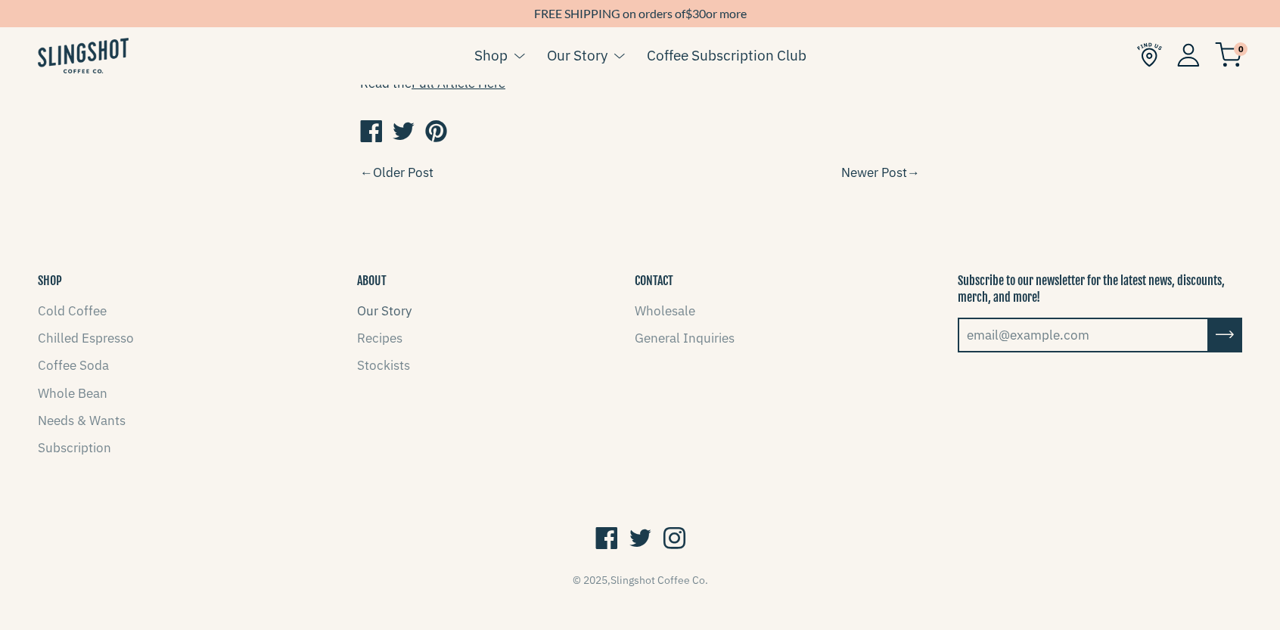
click at [381, 303] on link "Our Story" at bounding box center [384, 311] width 54 height 17
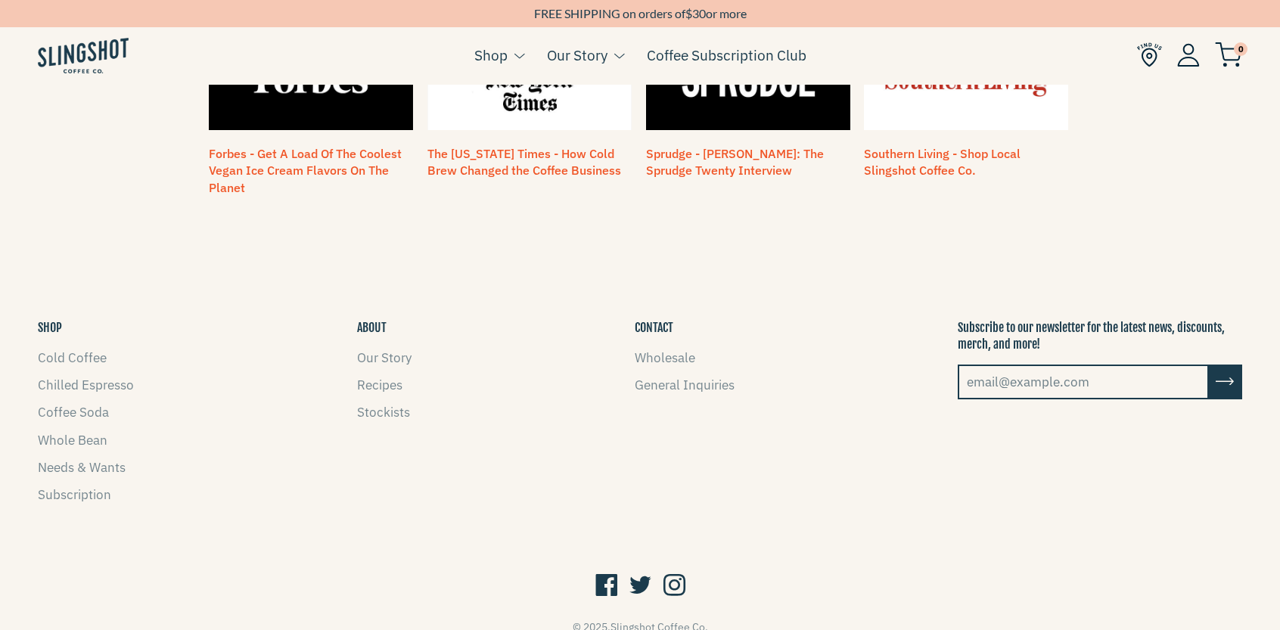
scroll to position [1408, 0]
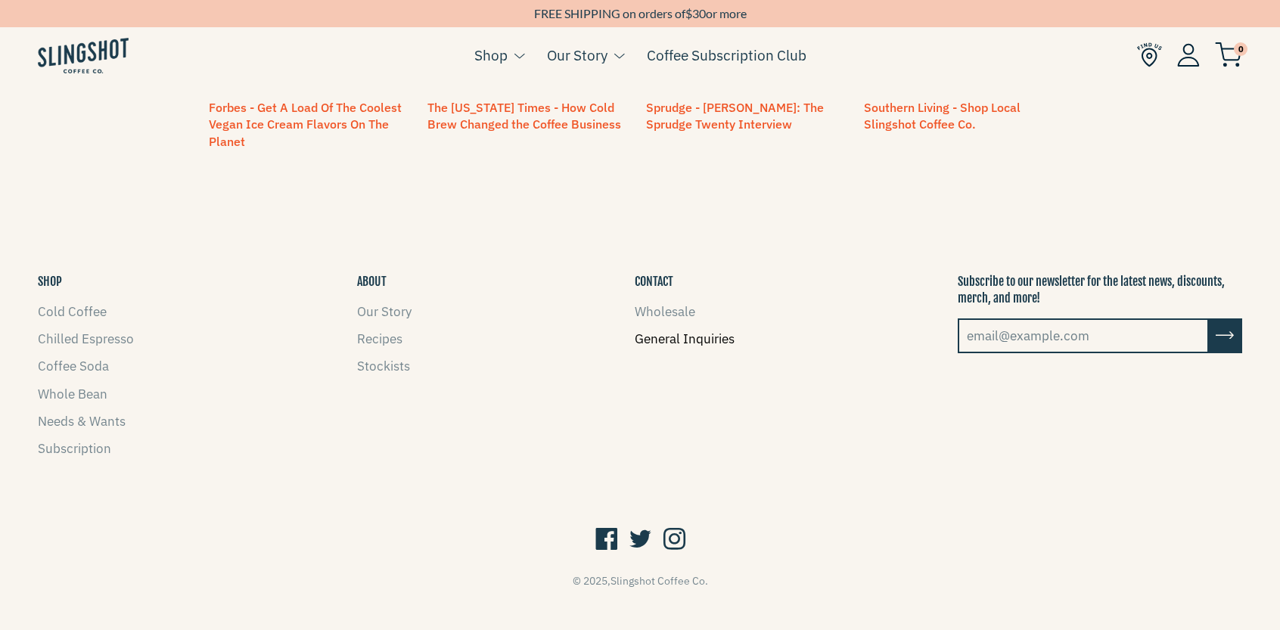
click at [687, 331] on link "General Inquiries" at bounding box center [685, 339] width 100 height 17
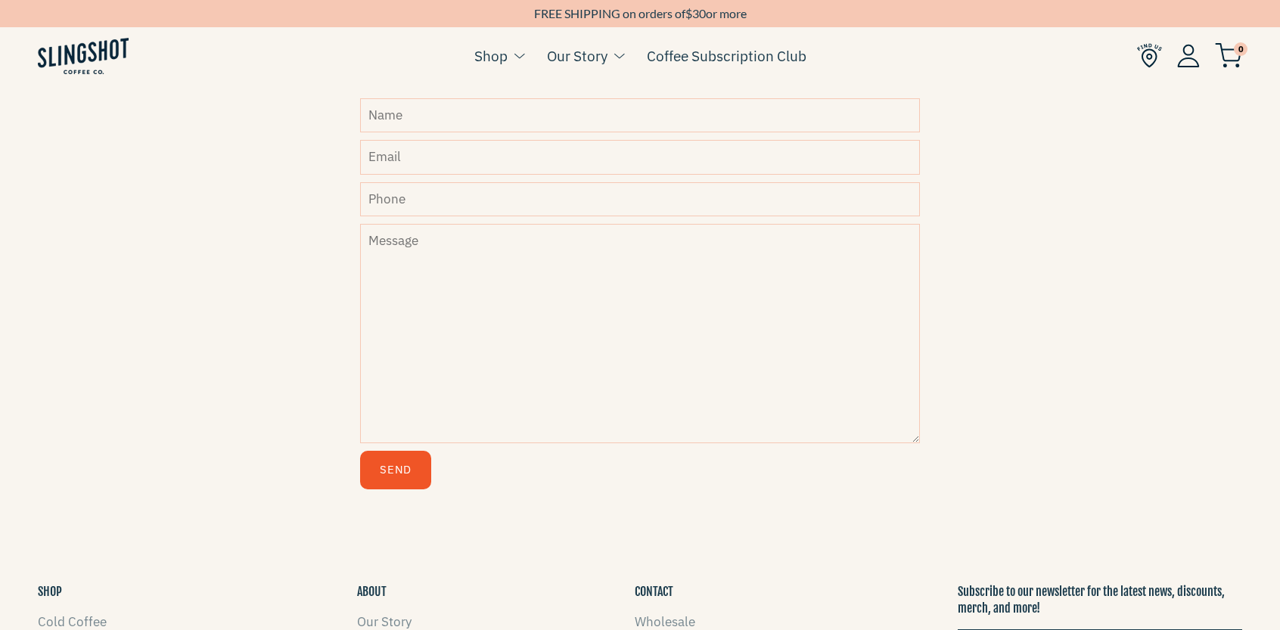
scroll to position [860, 0]
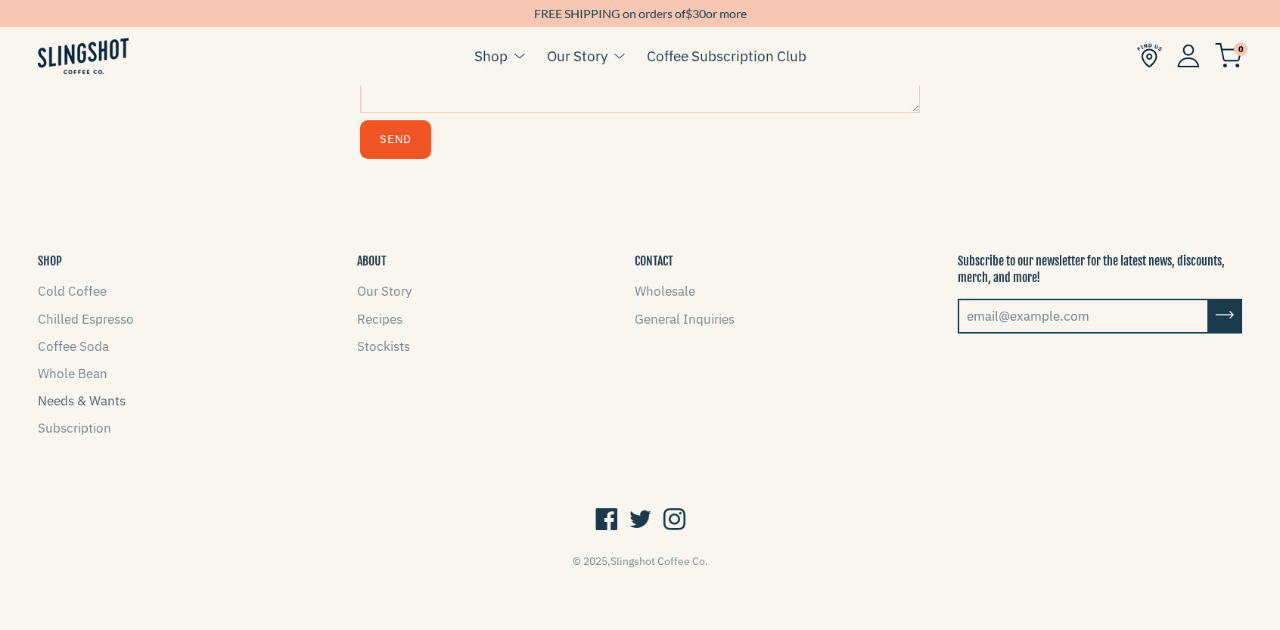
click at [80, 398] on link "Needs & Wants" at bounding box center [82, 401] width 88 height 17
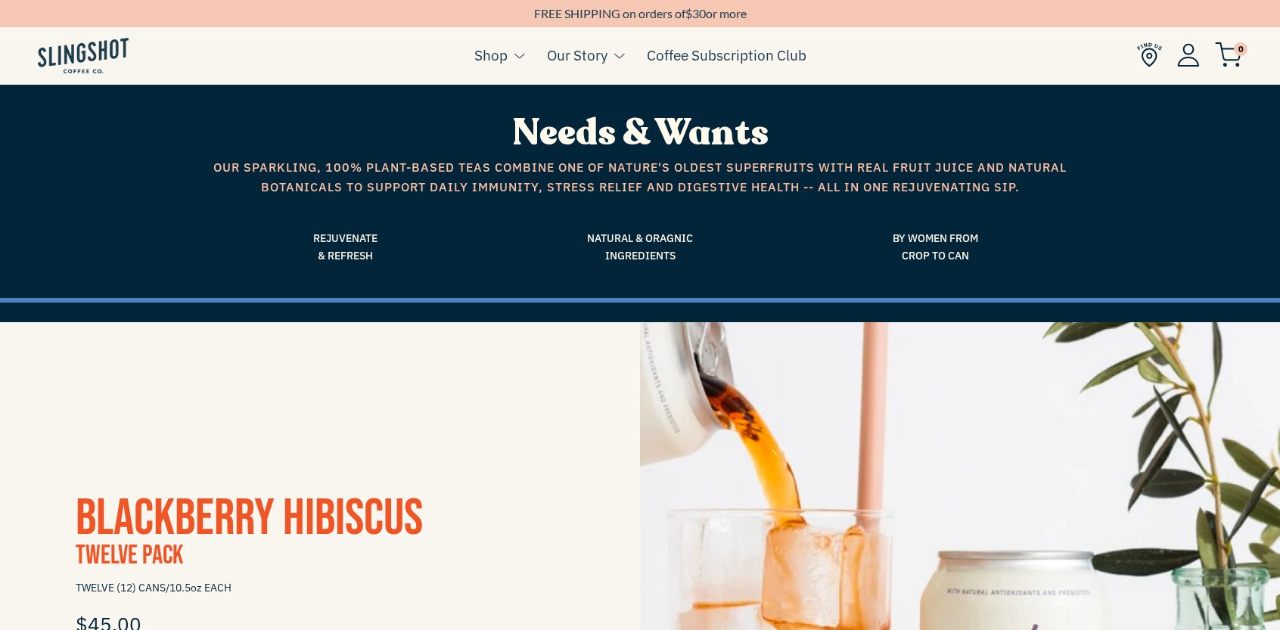
click at [1184, 55] on img at bounding box center [1188, 54] width 23 height 23
click at [1150, 55] on img at bounding box center [1149, 54] width 25 height 25
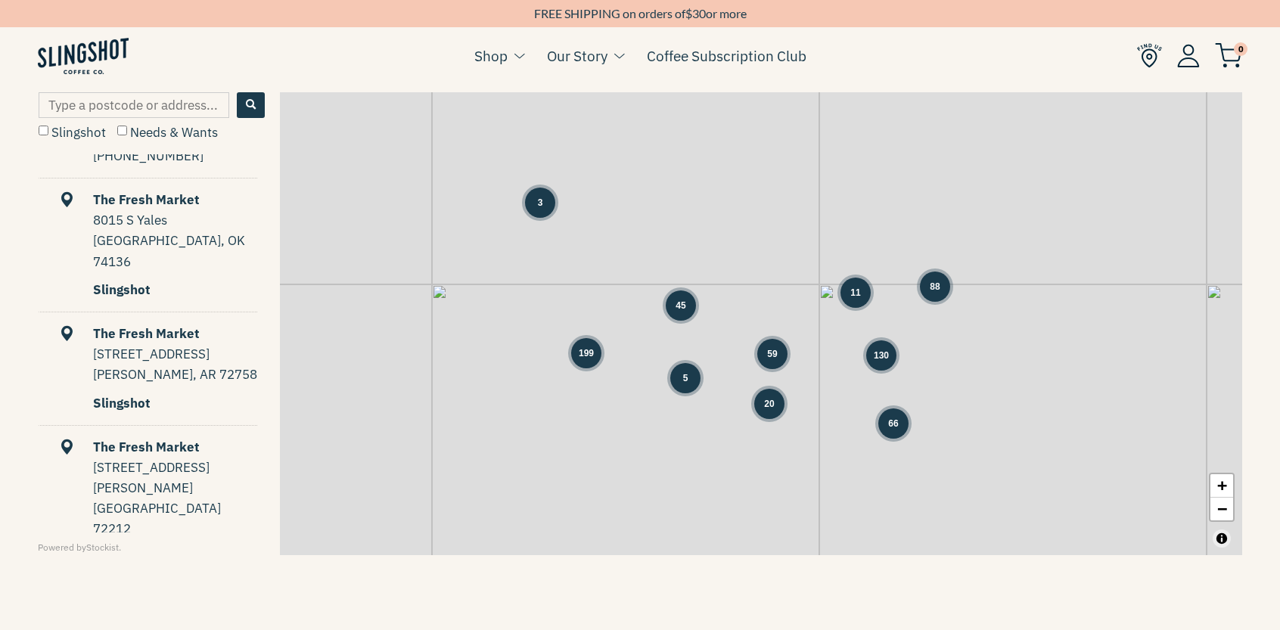
scroll to position [11711, 0]
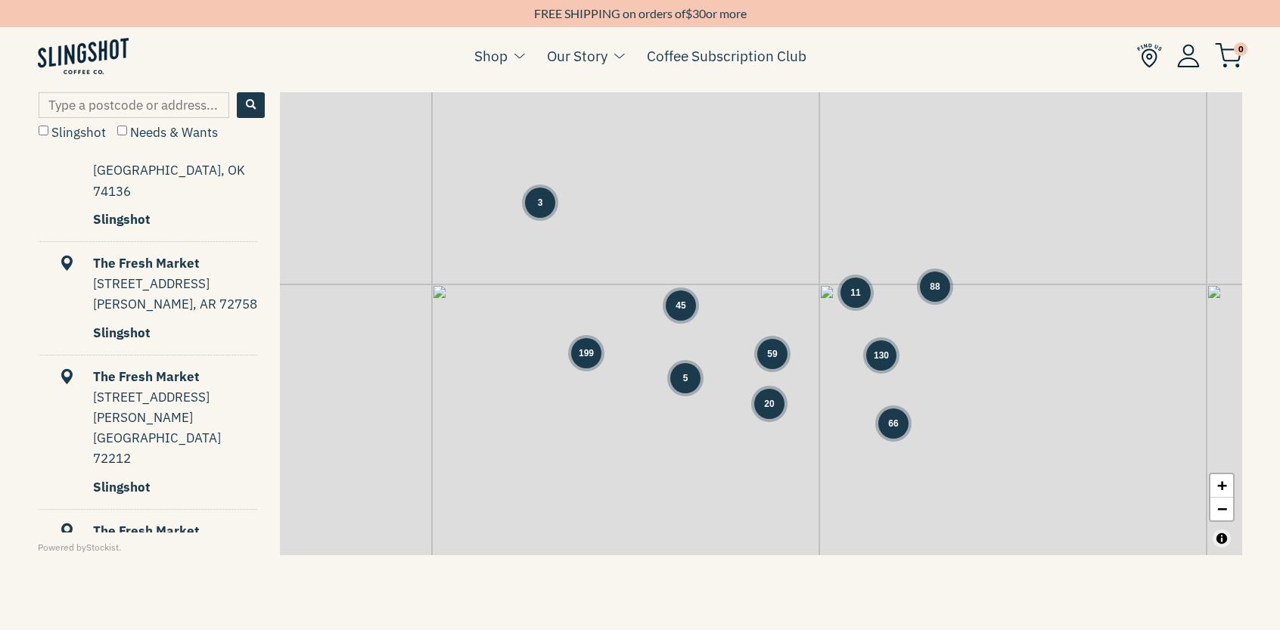
click at [1066, 135] on div "3 45 59 11 88 199 5 130 20 66 + −" at bounding box center [761, 323] width 962 height 463
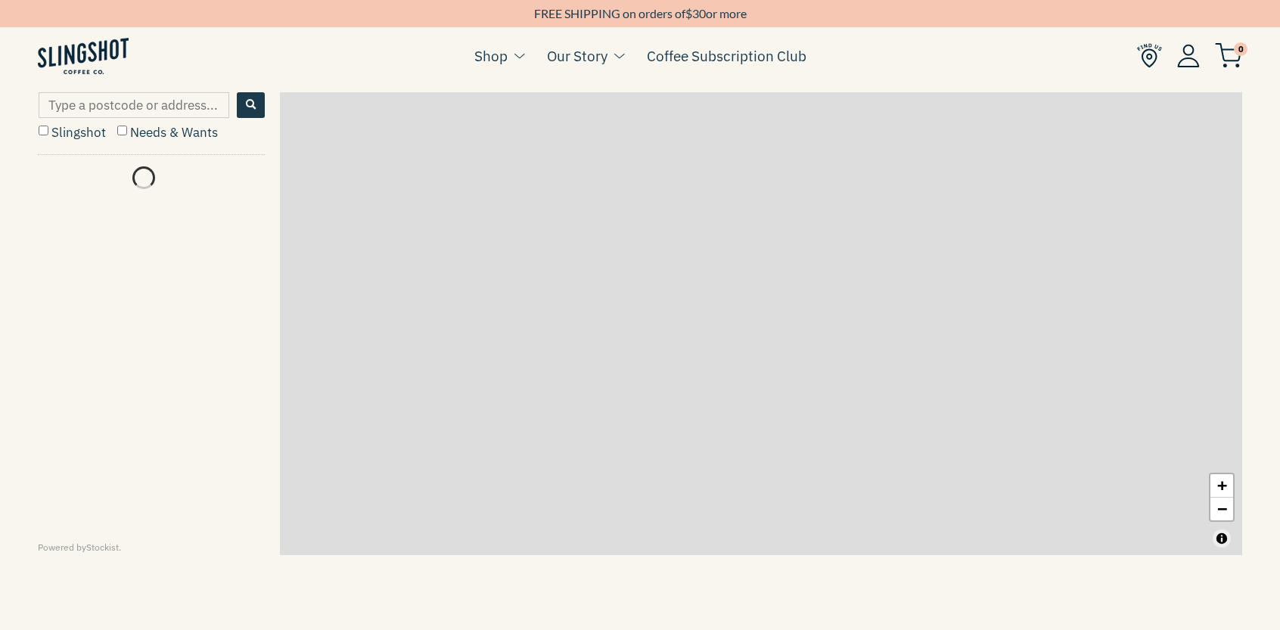
scroll to position [0, 0]
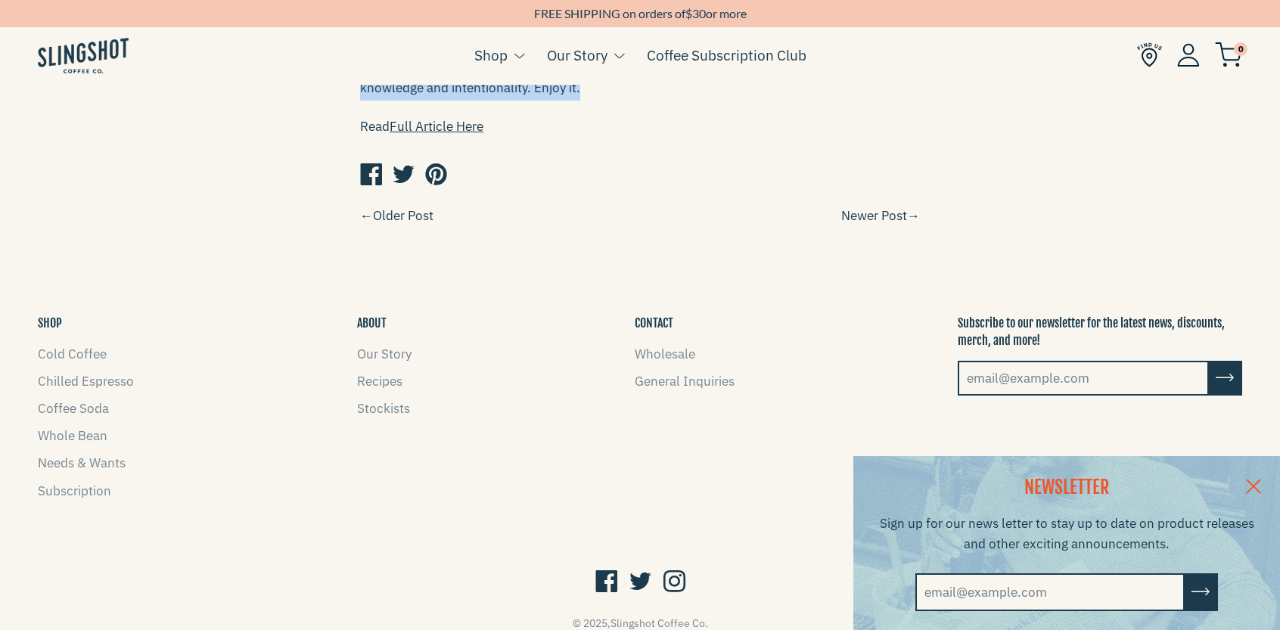
scroll to position [1836, 0]
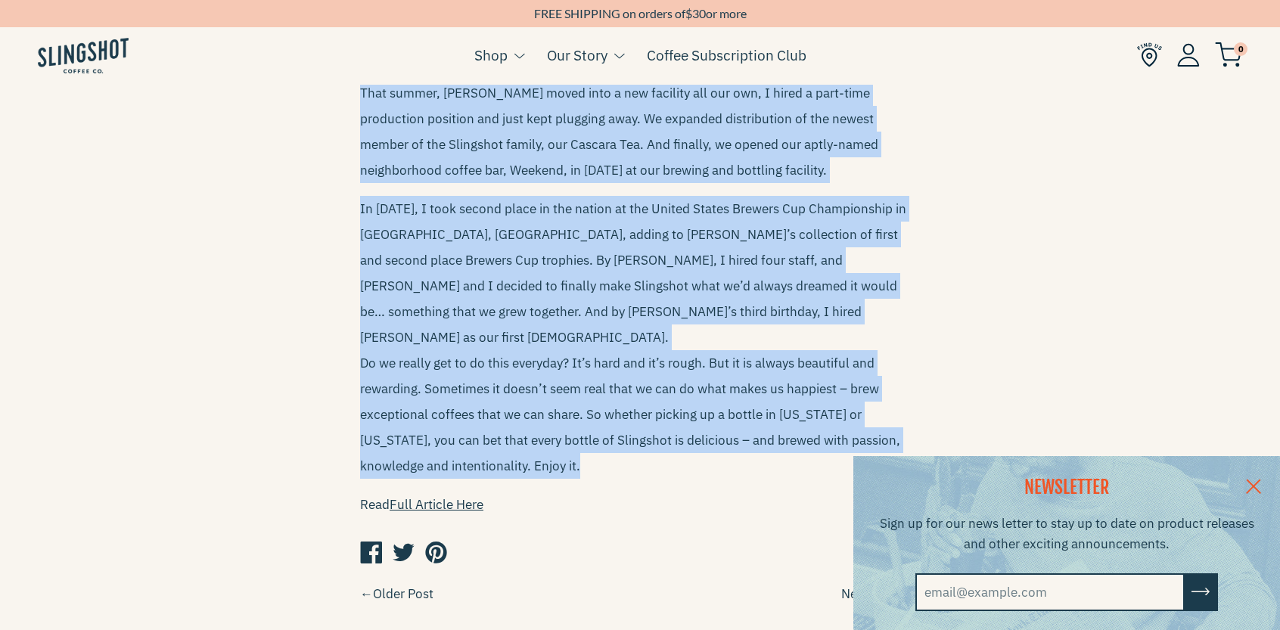
drag, startPoint x: 355, startPoint y: 184, endPoint x: 582, endPoint y: 414, distance: 323.0
copy div "Lo ips Dolo/Sitame 3621 conse , Adi Elitsed doeiusmo tem inci-utla etdolo magn.…"
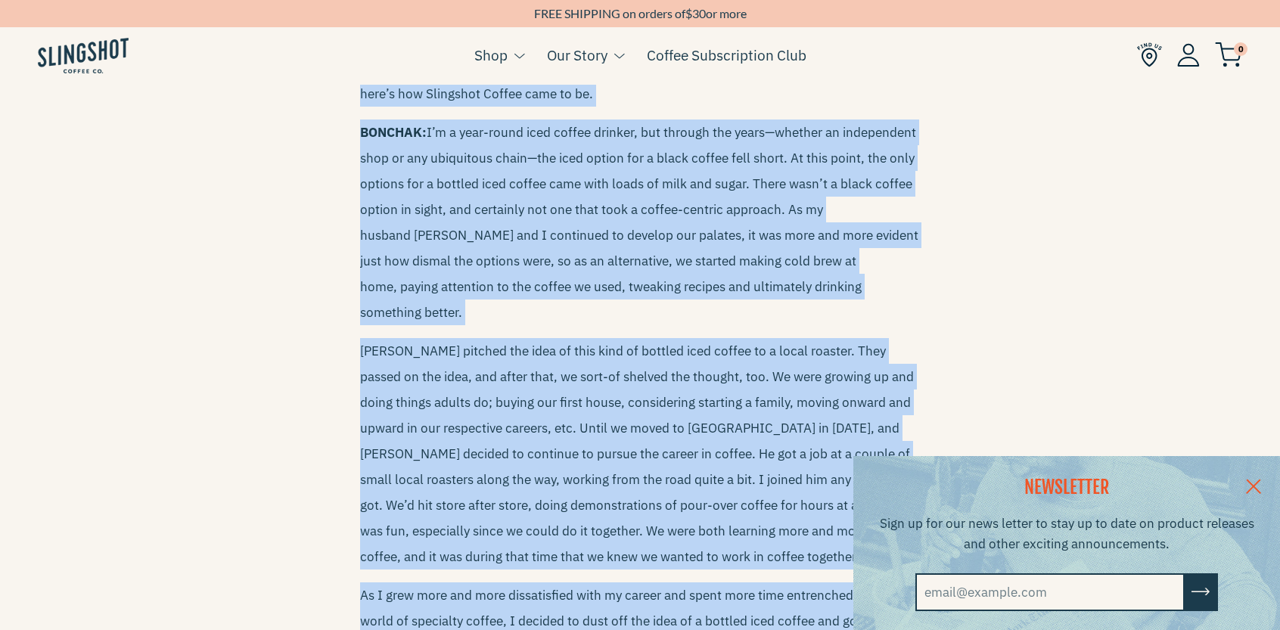
scroll to position [0, 0]
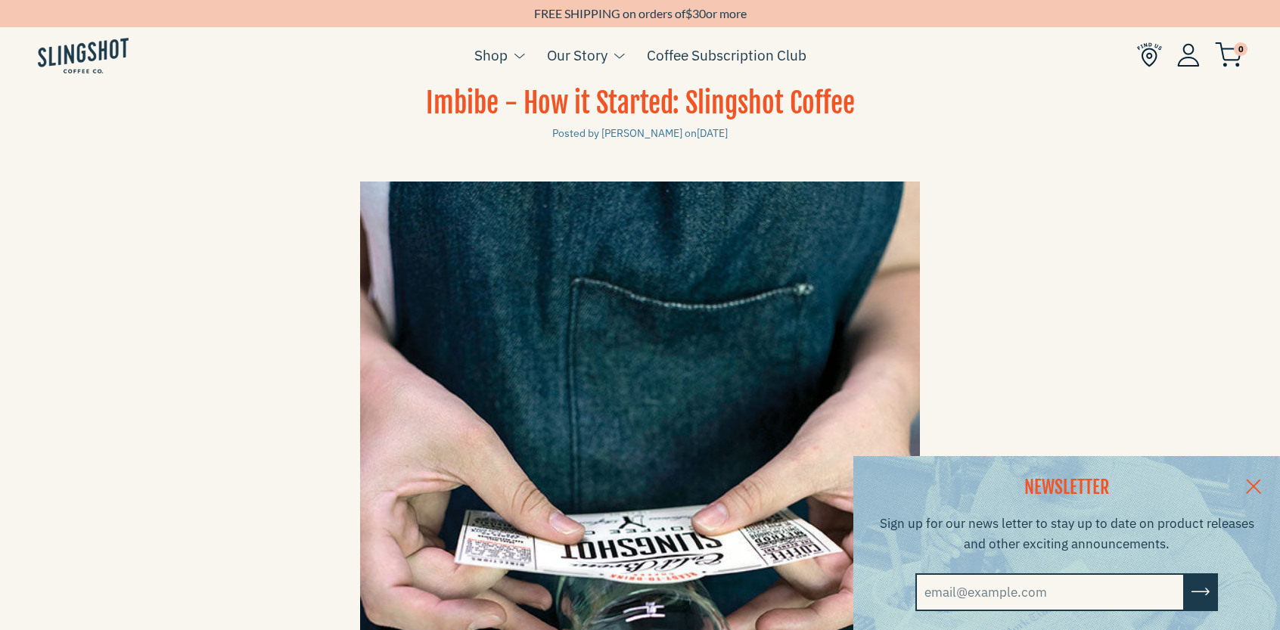
click at [1272, 480] on link at bounding box center [1253, 485] width 53 height 58
